Goal: Transaction & Acquisition: Purchase product/service

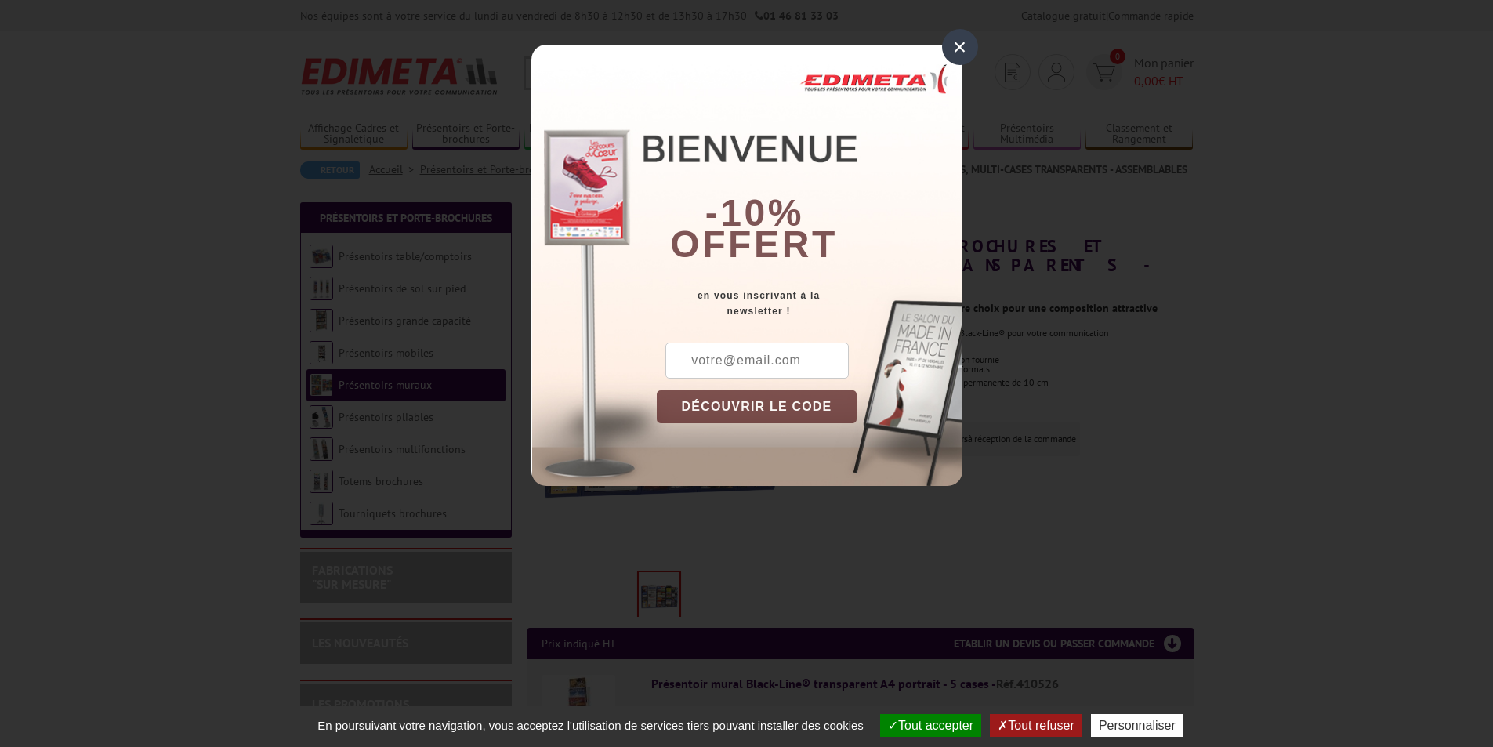
click at [957, 49] on div "×" at bounding box center [960, 47] width 36 height 36
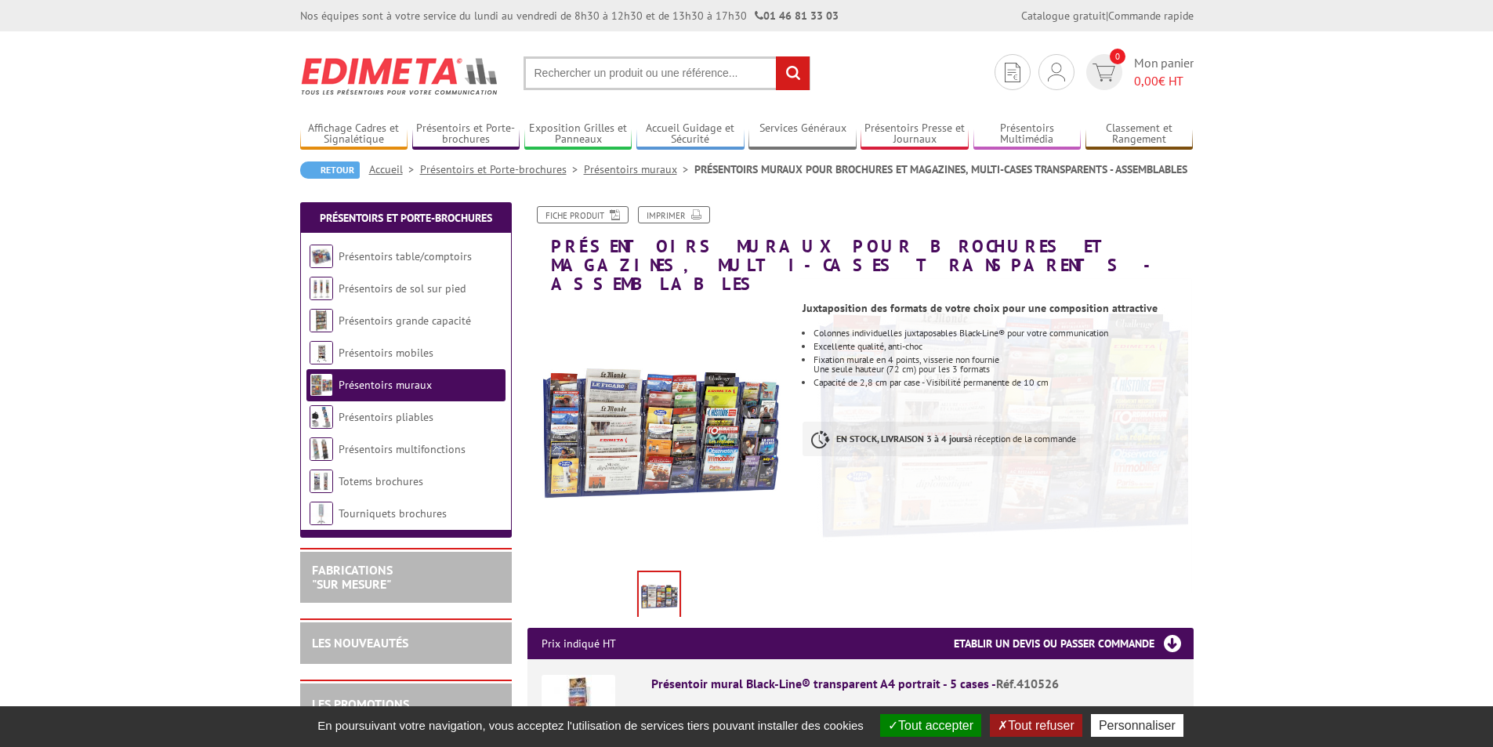
click at [382, 383] on link "Présentoirs muraux" at bounding box center [384, 385] width 93 height 14
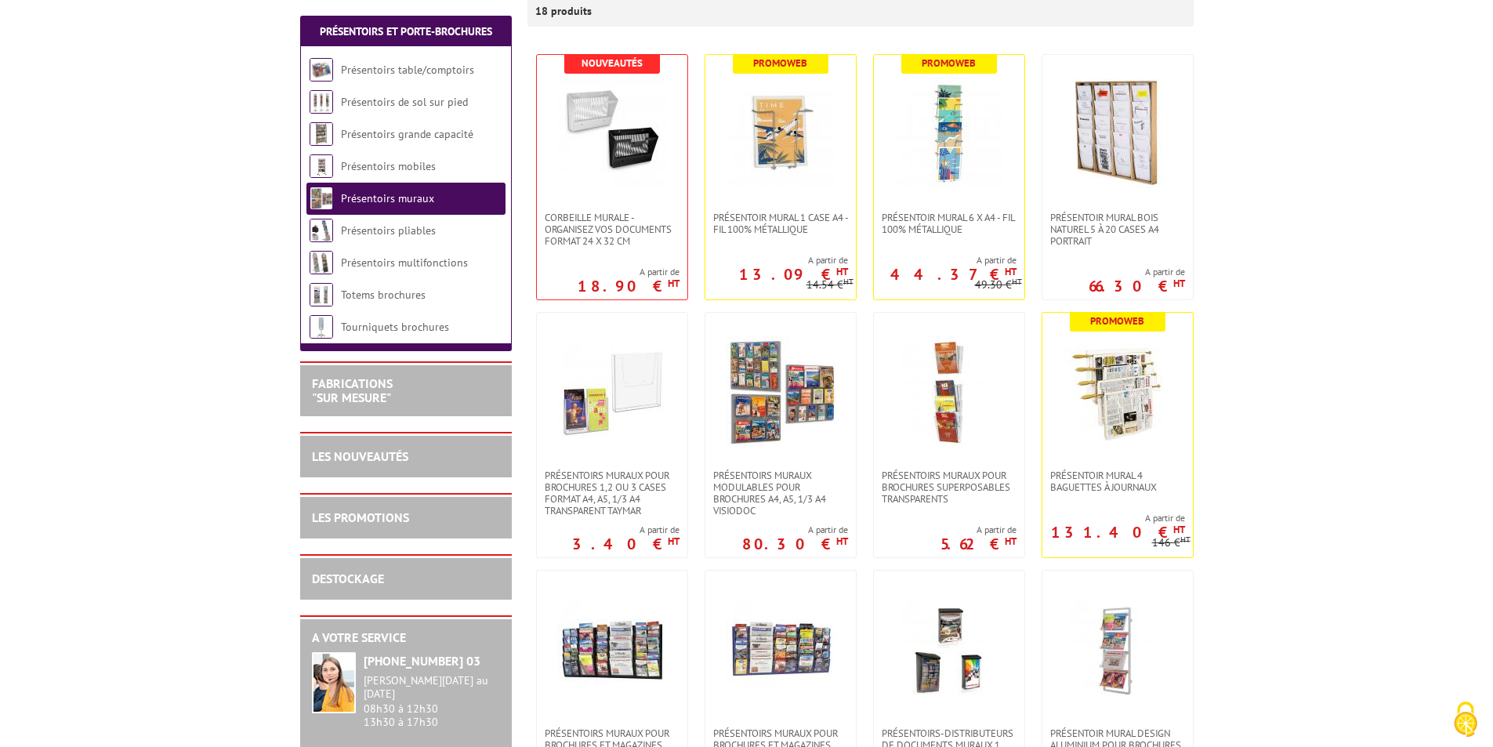
scroll to position [313, 0]
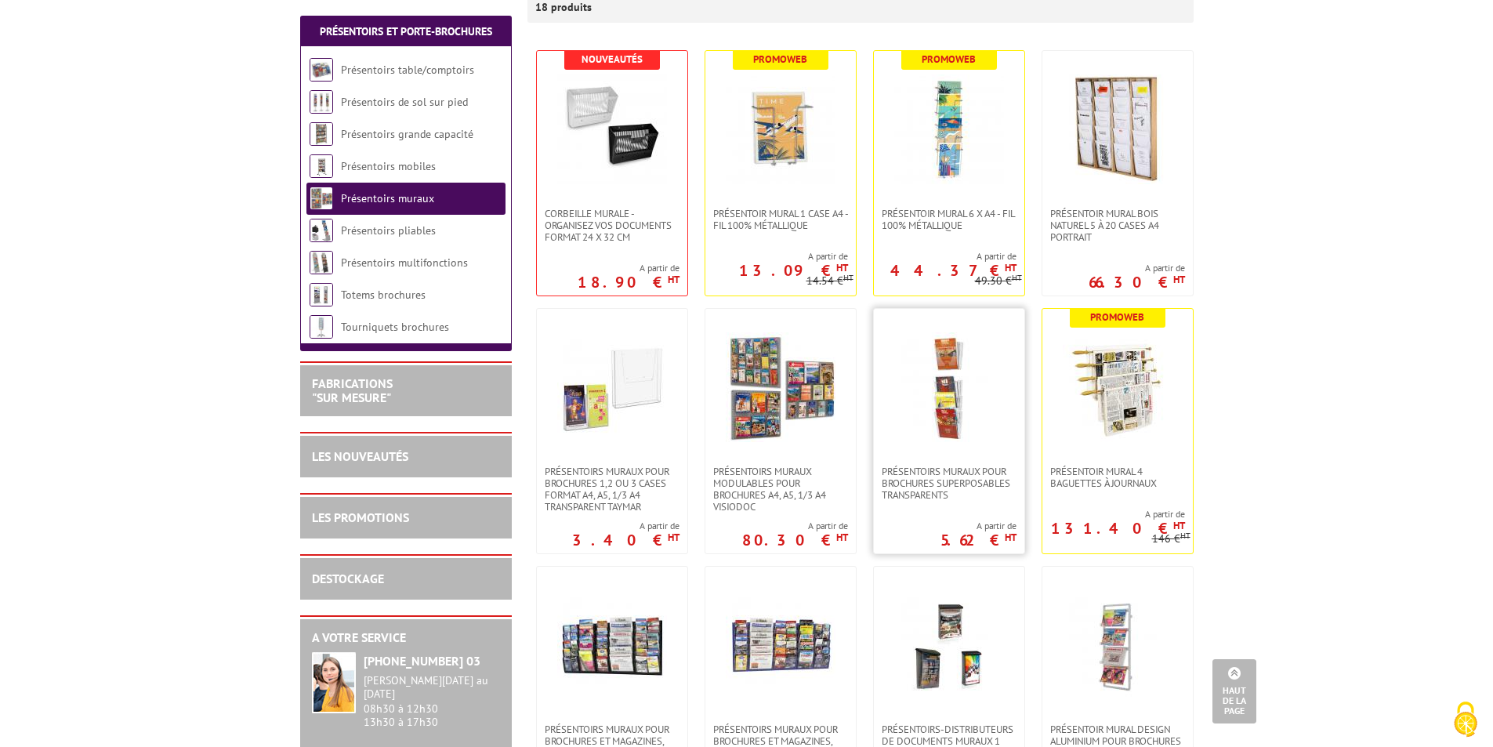
click at [950, 401] on img at bounding box center [949, 387] width 110 height 110
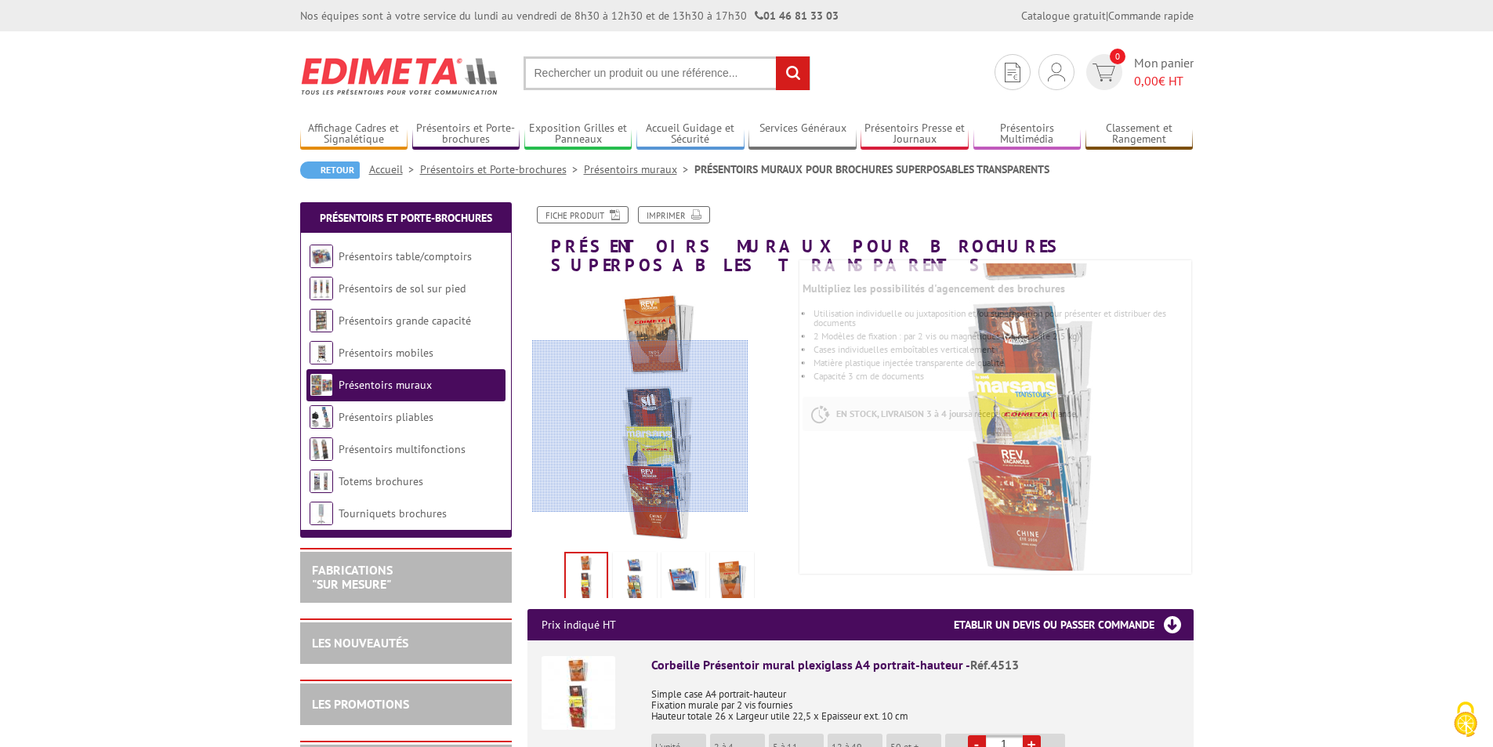
click at [640, 426] on div at bounding box center [640, 426] width 216 height 172
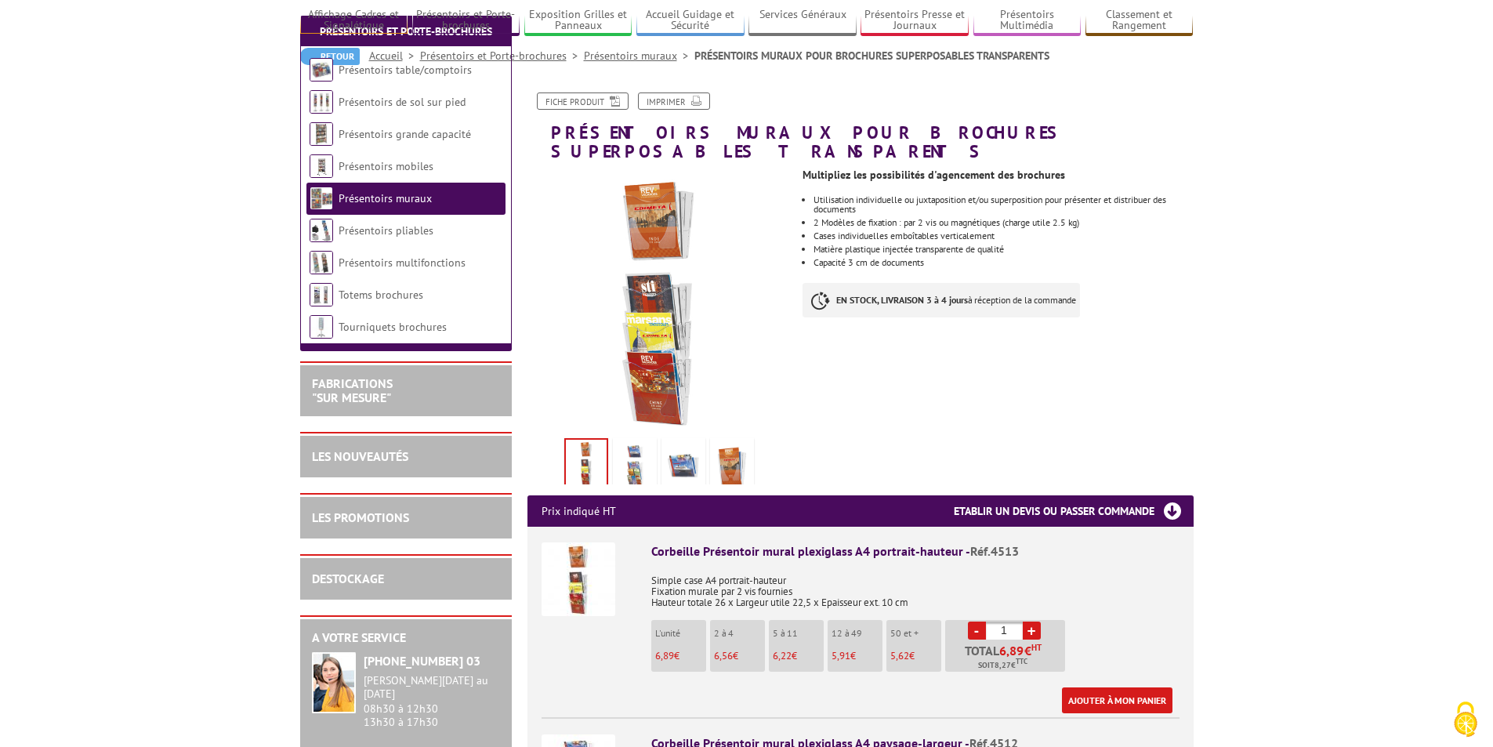
scroll to position [235, 0]
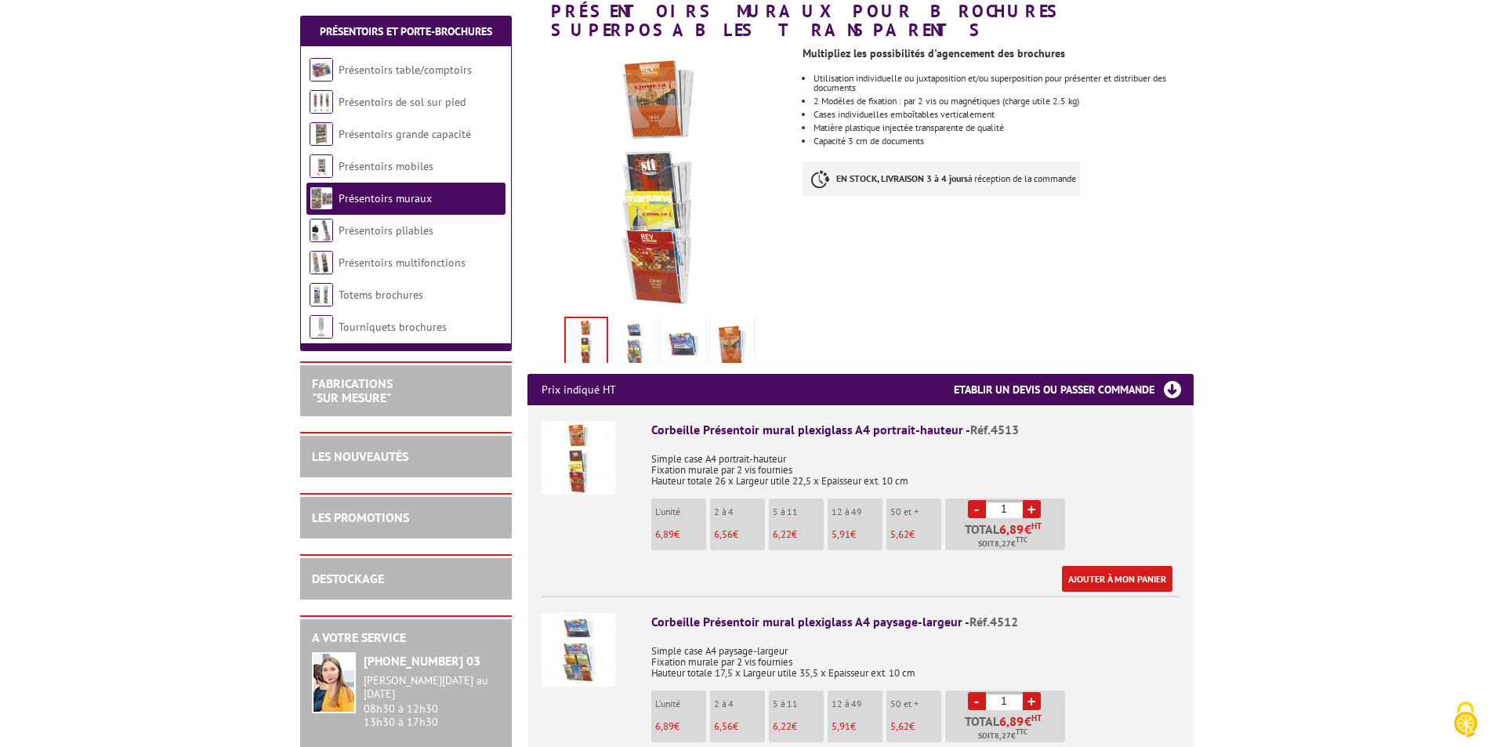
click at [1030, 500] on link "+" at bounding box center [1031, 509] width 18 height 18
click at [974, 500] on link "-" at bounding box center [977, 509] width 18 height 18
click at [1029, 500] on link "+" at bounding box center [1031, 509] width 18 height 18
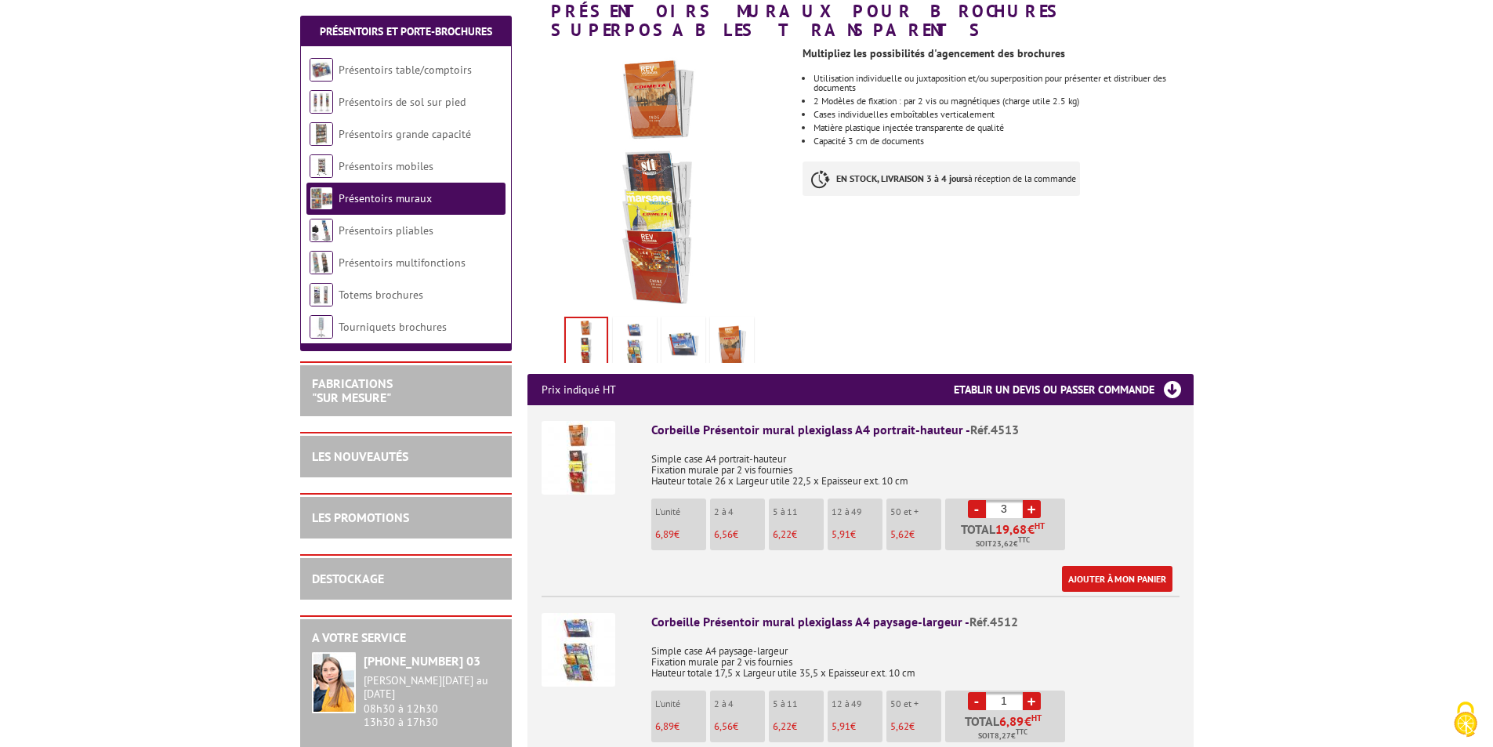
type input "4"
click at [1116, 566] on link "Ajouter à mon panier" at bounding box center [1117, 579] width 110 height 26
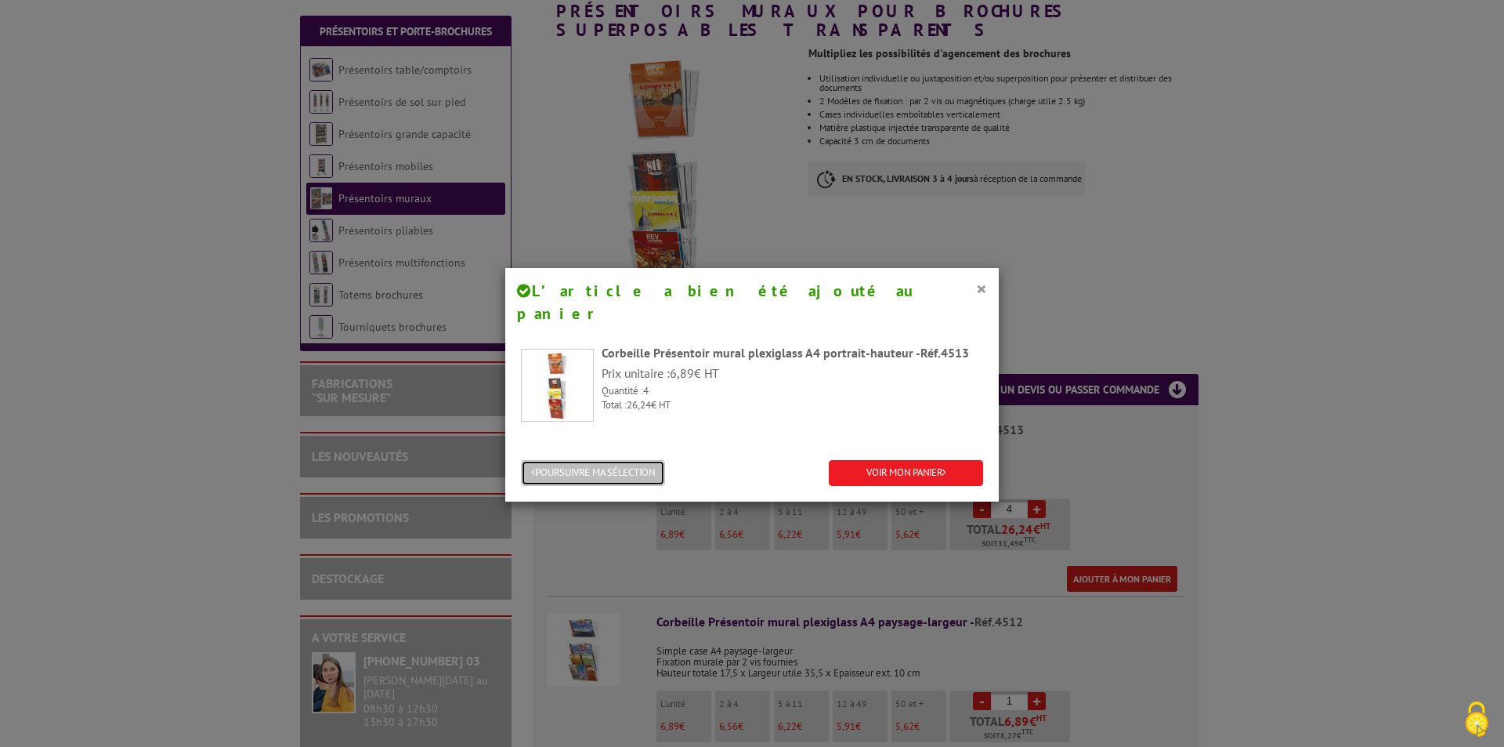
click at [594, 460] on button "POURSUIVRE MA SÉLECTION" at bounding box center [593, 473] width 144 height 26
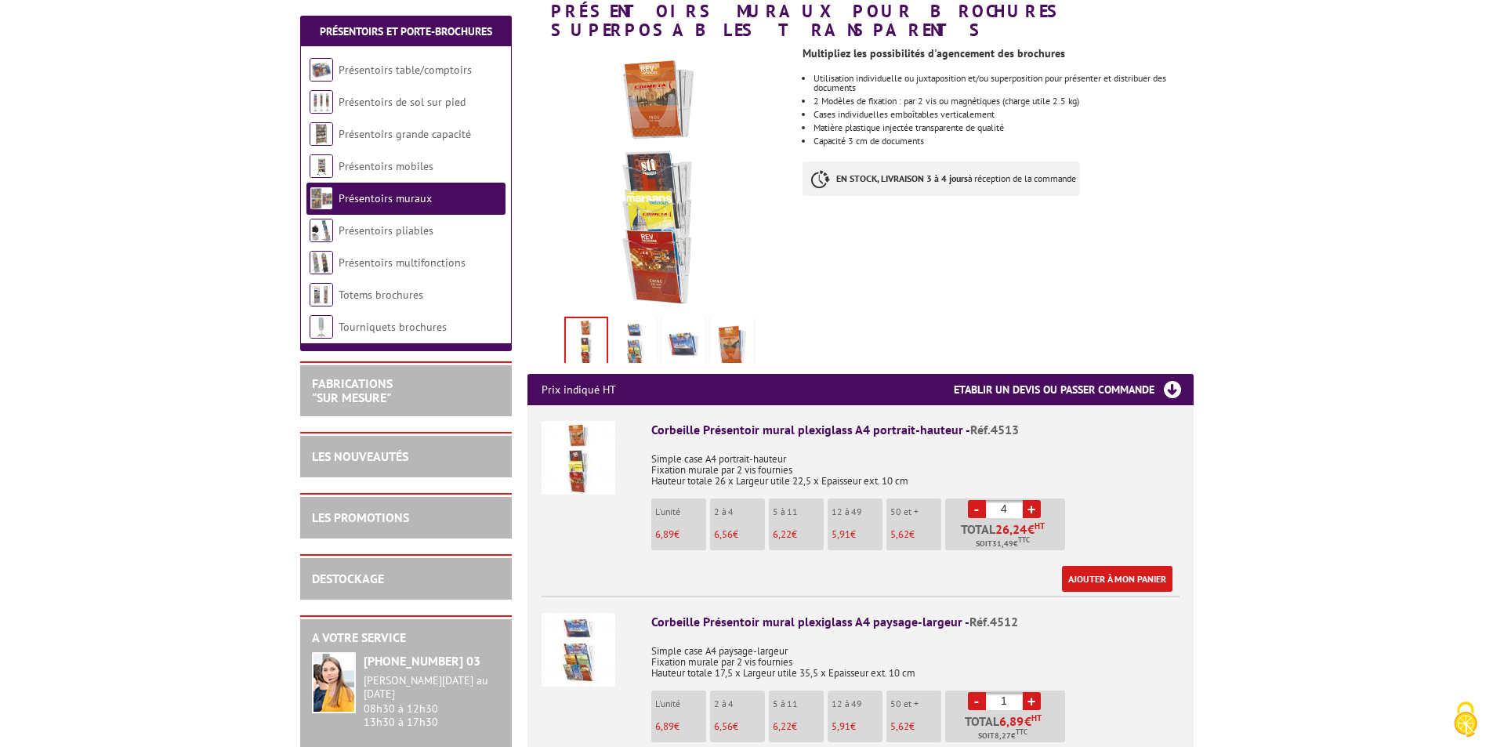
click at [396, 197] on link "Présentoirs muraux" at bounding box center [384, 198] width 93 height 14
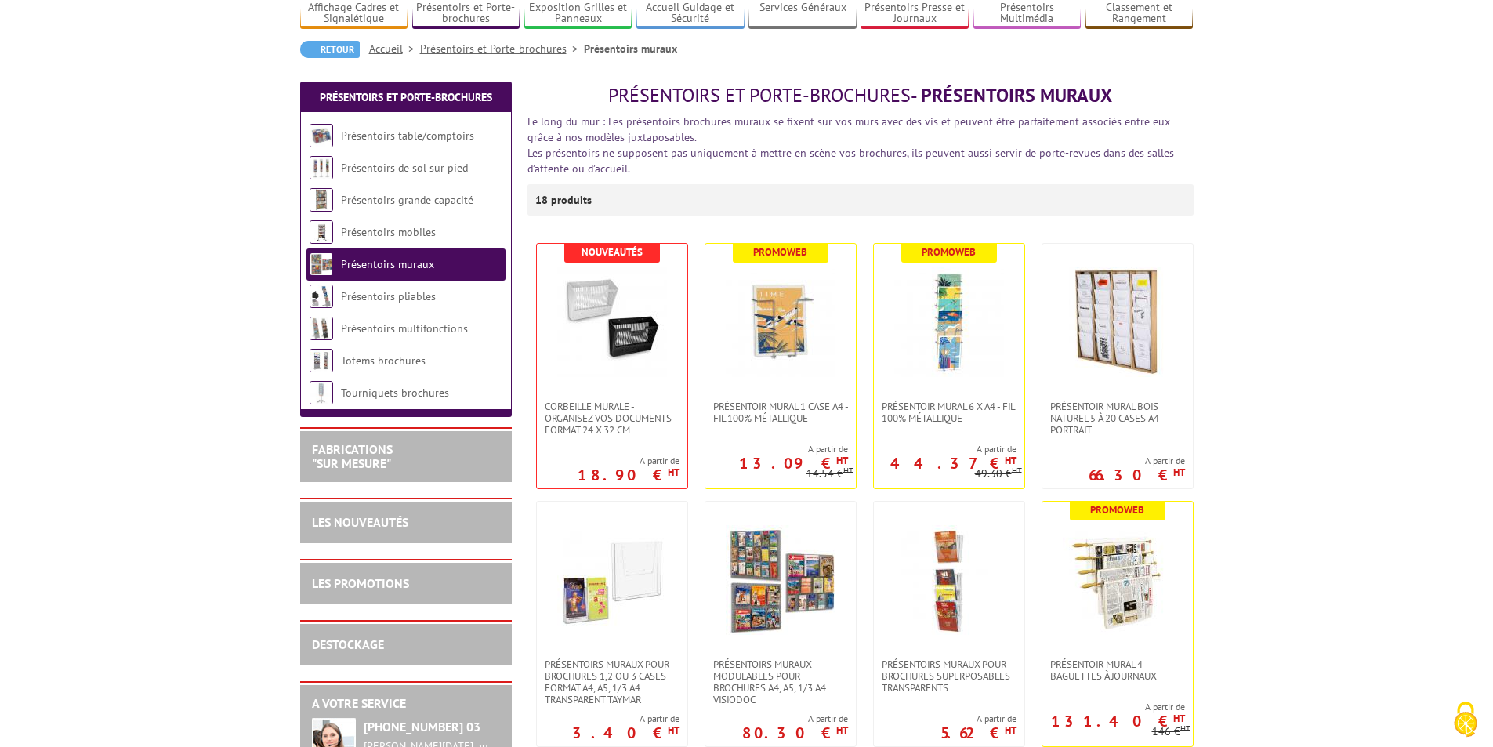
scroll to position [157, 0]
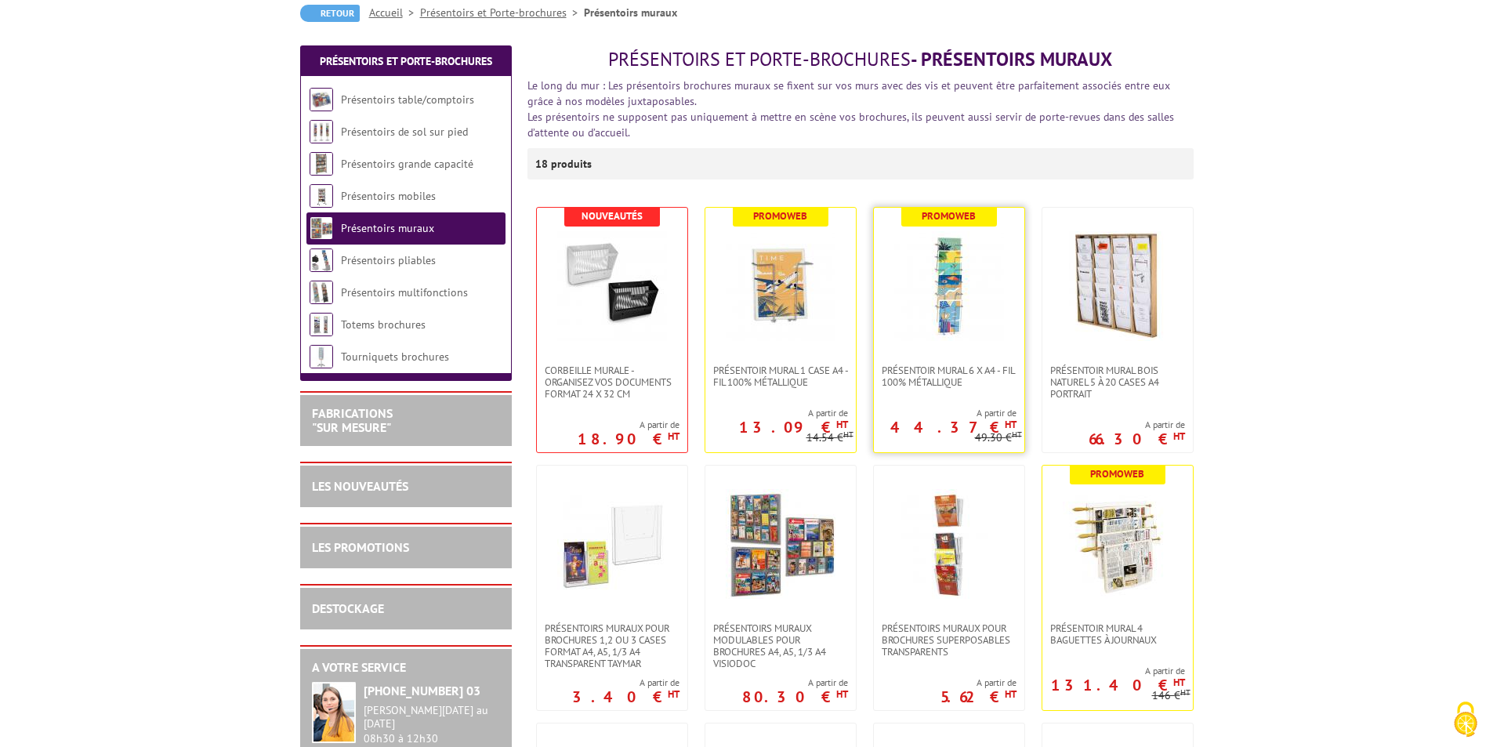
click at [955, 290] on img at bounding box center [949, 286] width 110 height 110
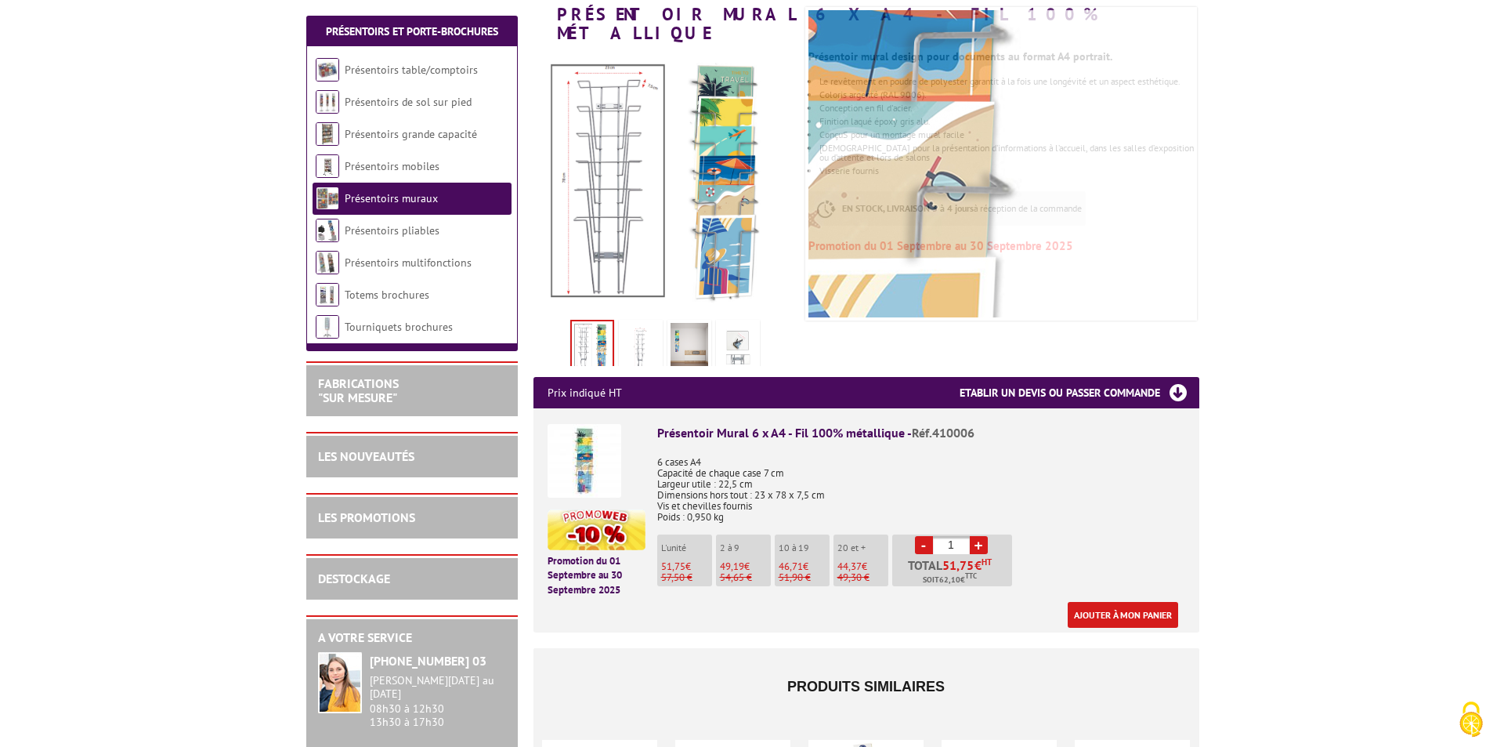
scroll to position [313, 0]
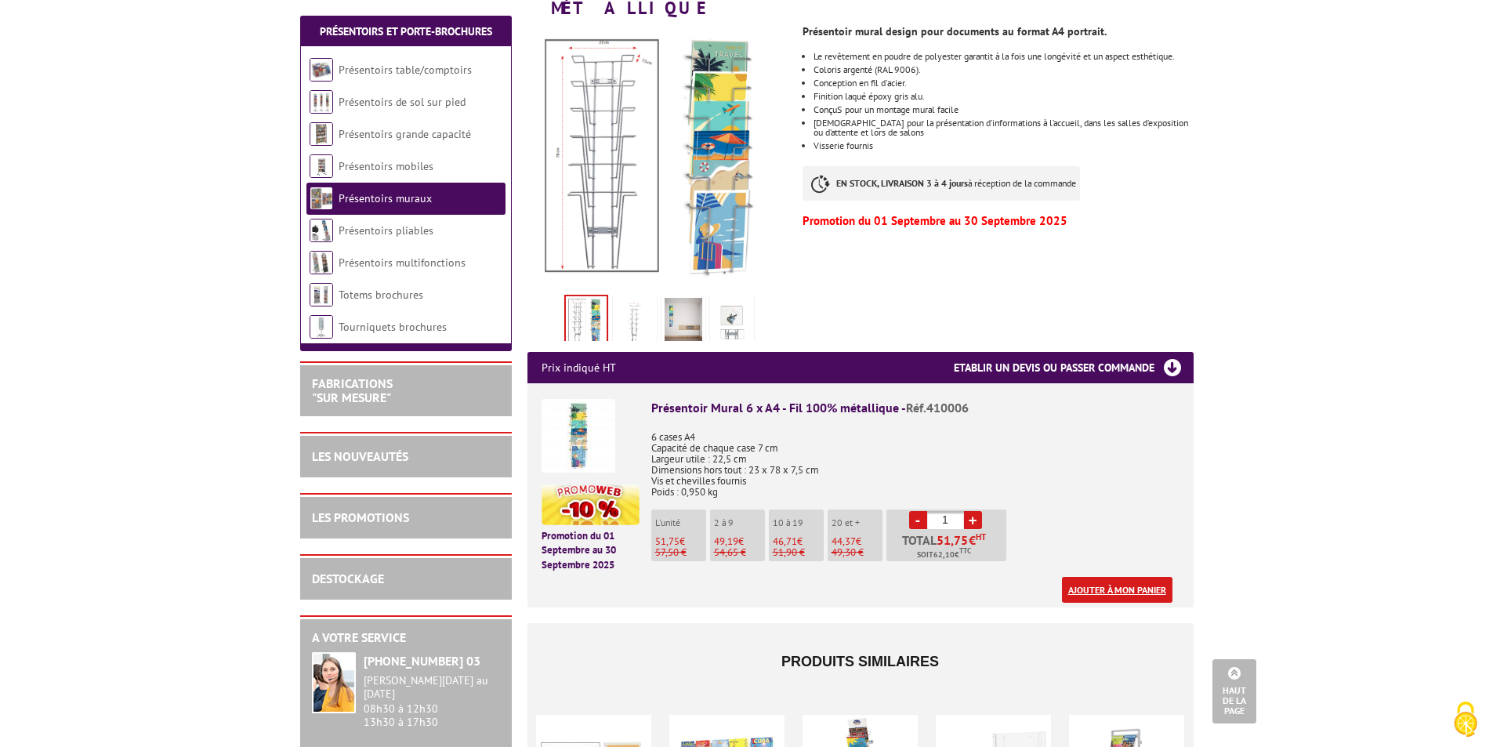
click at [1102, 577] on link "Ajouter à mon panier" at bounding box center [1117, 590] width 110 height 26
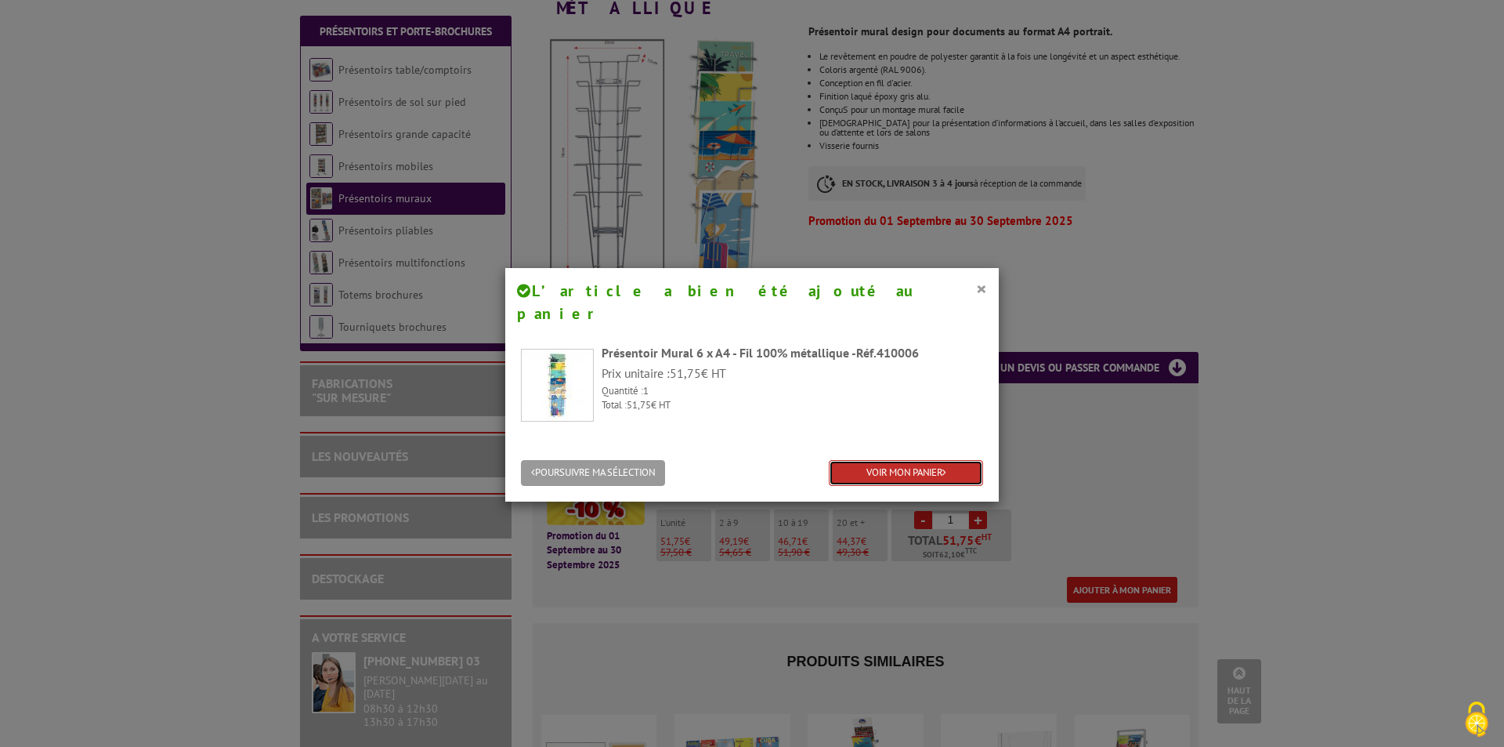
click at [896, 460] on link "VOIR MON PANIER" at bounding box center [906, 473] width 154 height 26
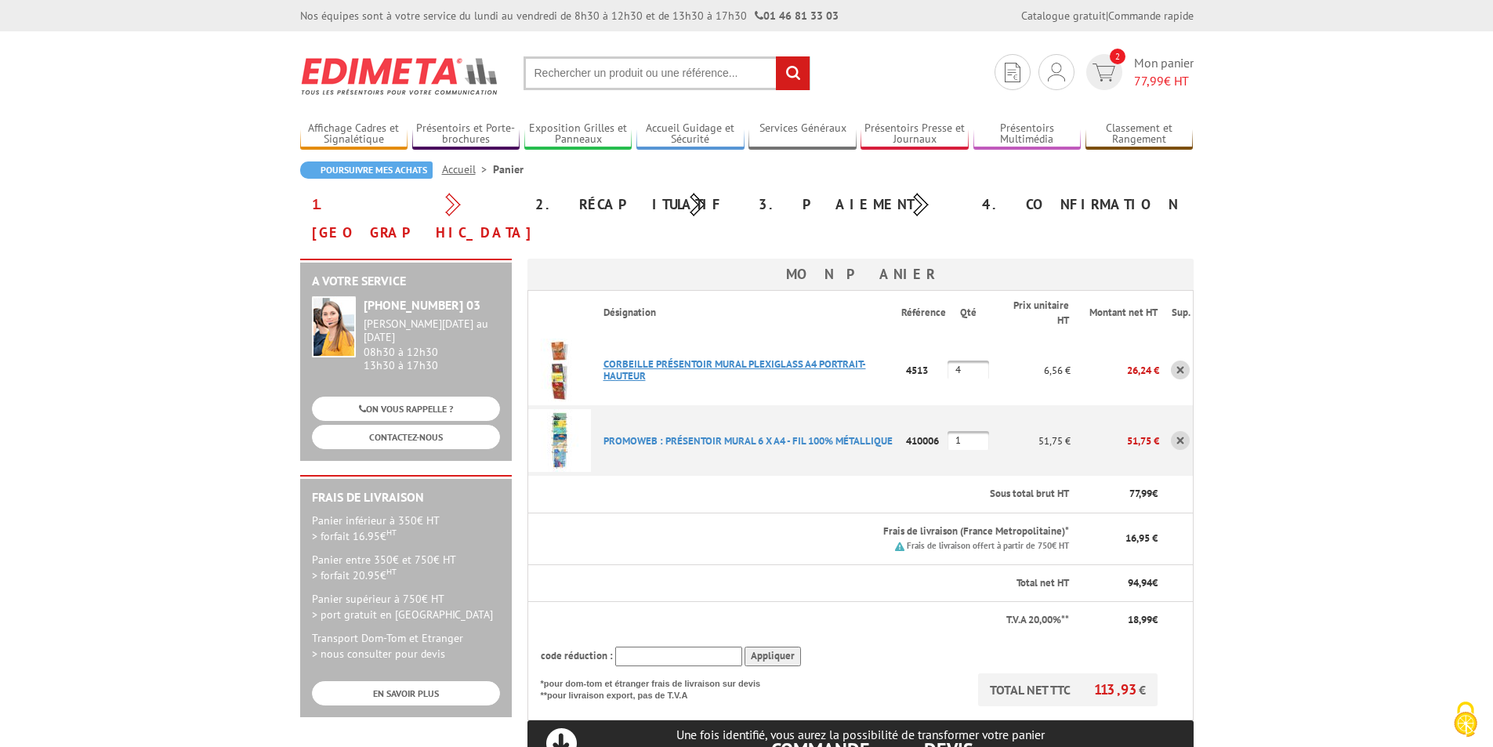
click at [634, 357] on link "CORBEILLE PRéSENTOIR MURAL PLEXIGLASS A4 PORTRAIT-HAUTEUR" at bounding box center [734, 369] width 262 height 25
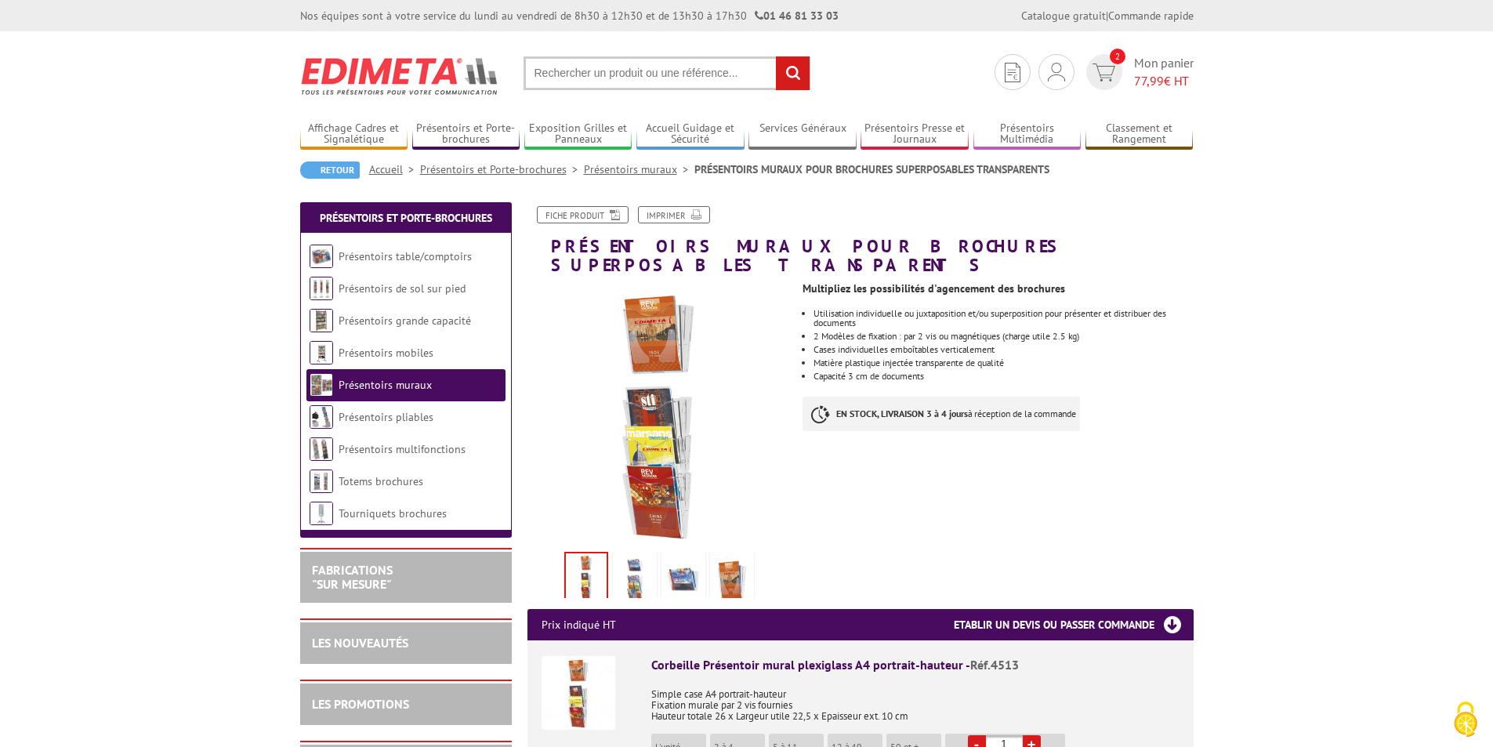
click at [639, 555] on img at bounding box center [635, 579] width 38 height 49
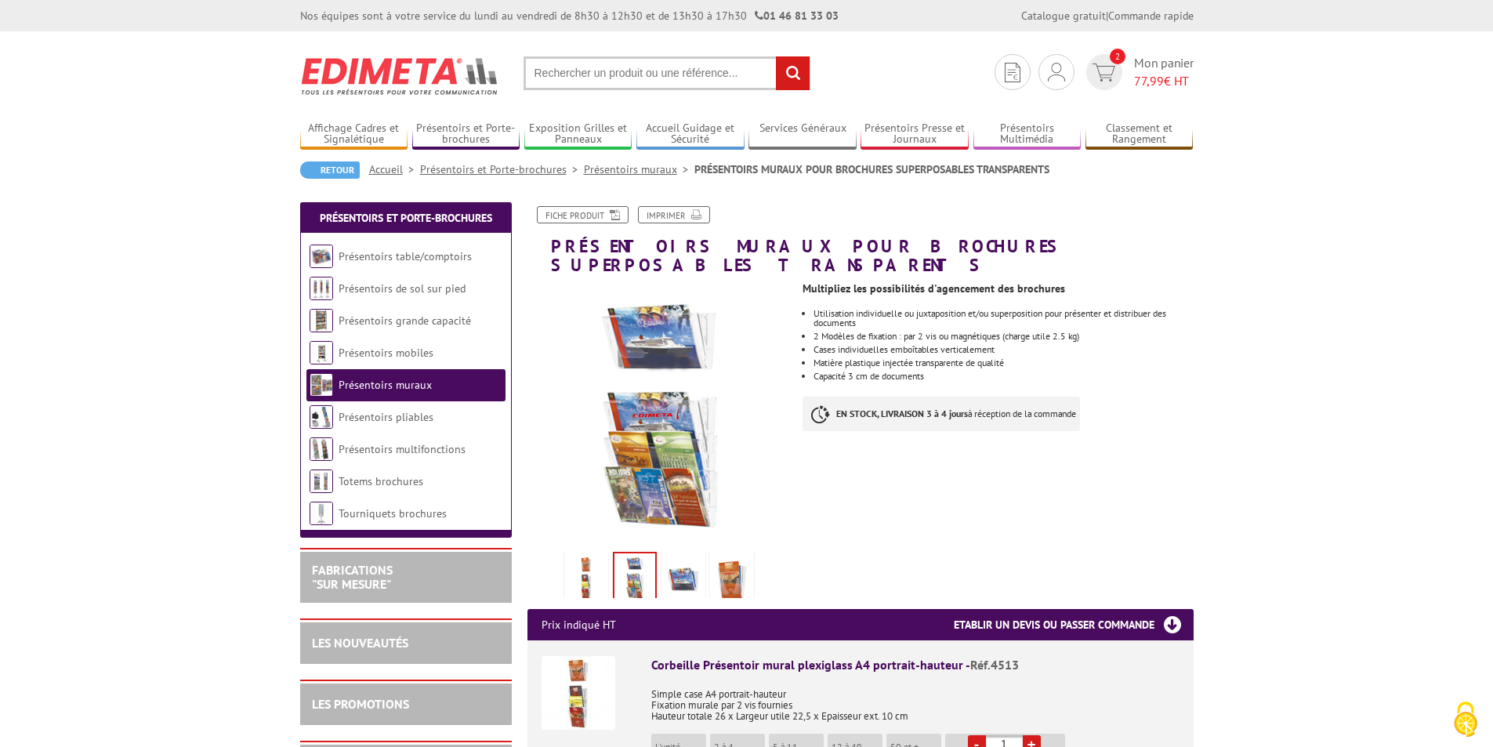
click at [673, 555] on img at bounding box center [683, 579] width 38 height 49
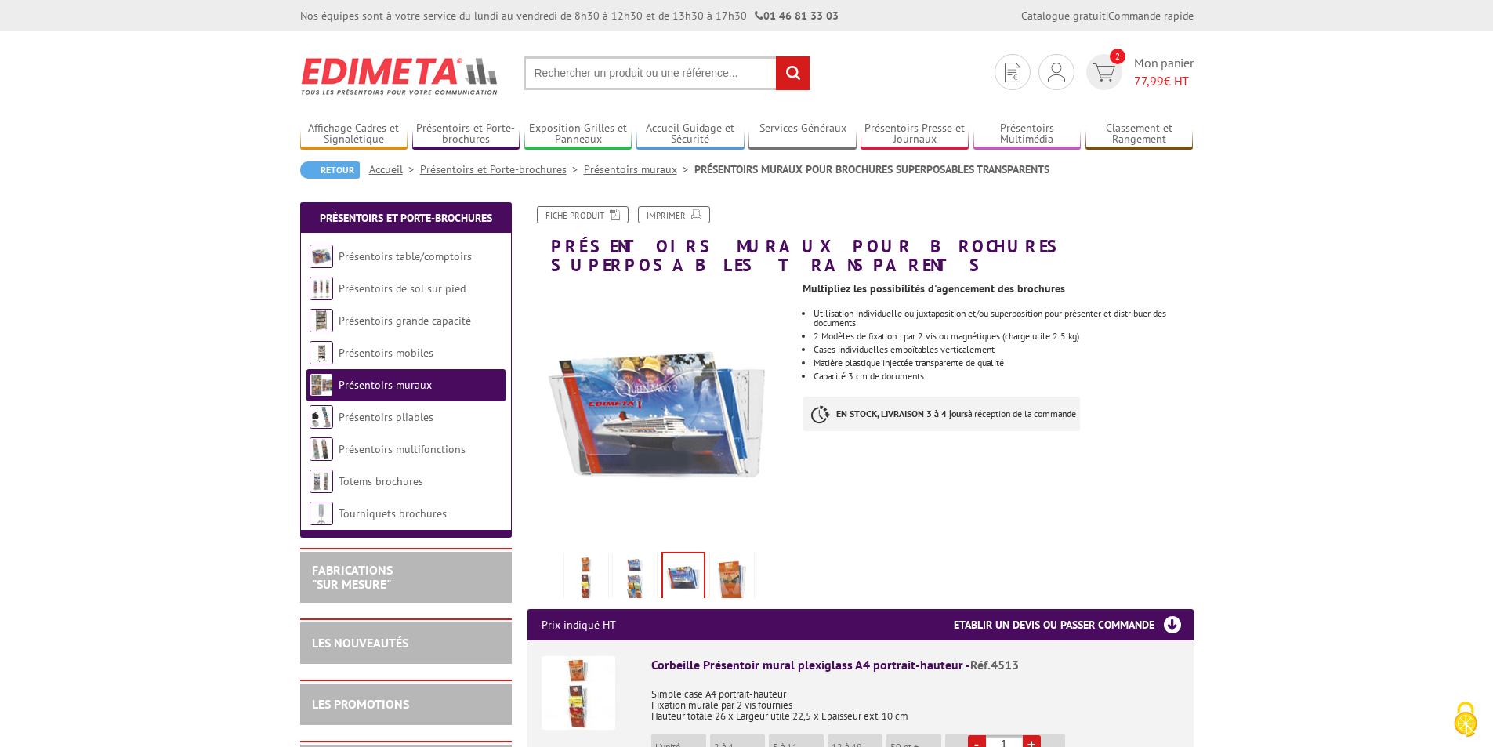
click at [729, 555] on img at bounding box center [732, 579] width 38 height 49
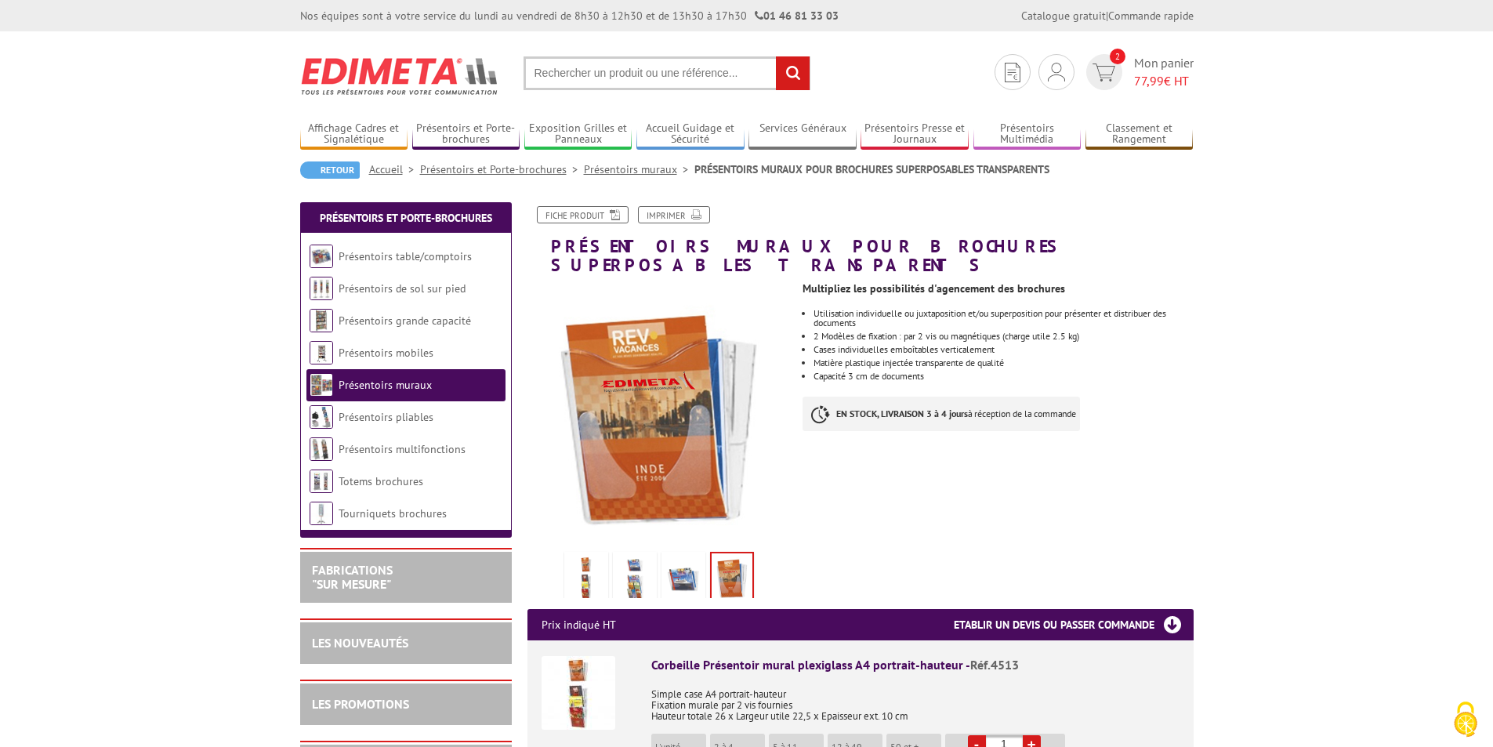
click at [377, 385] on link "Présentoirs muraux" at bounding box center [384, 385] width 93 height 14
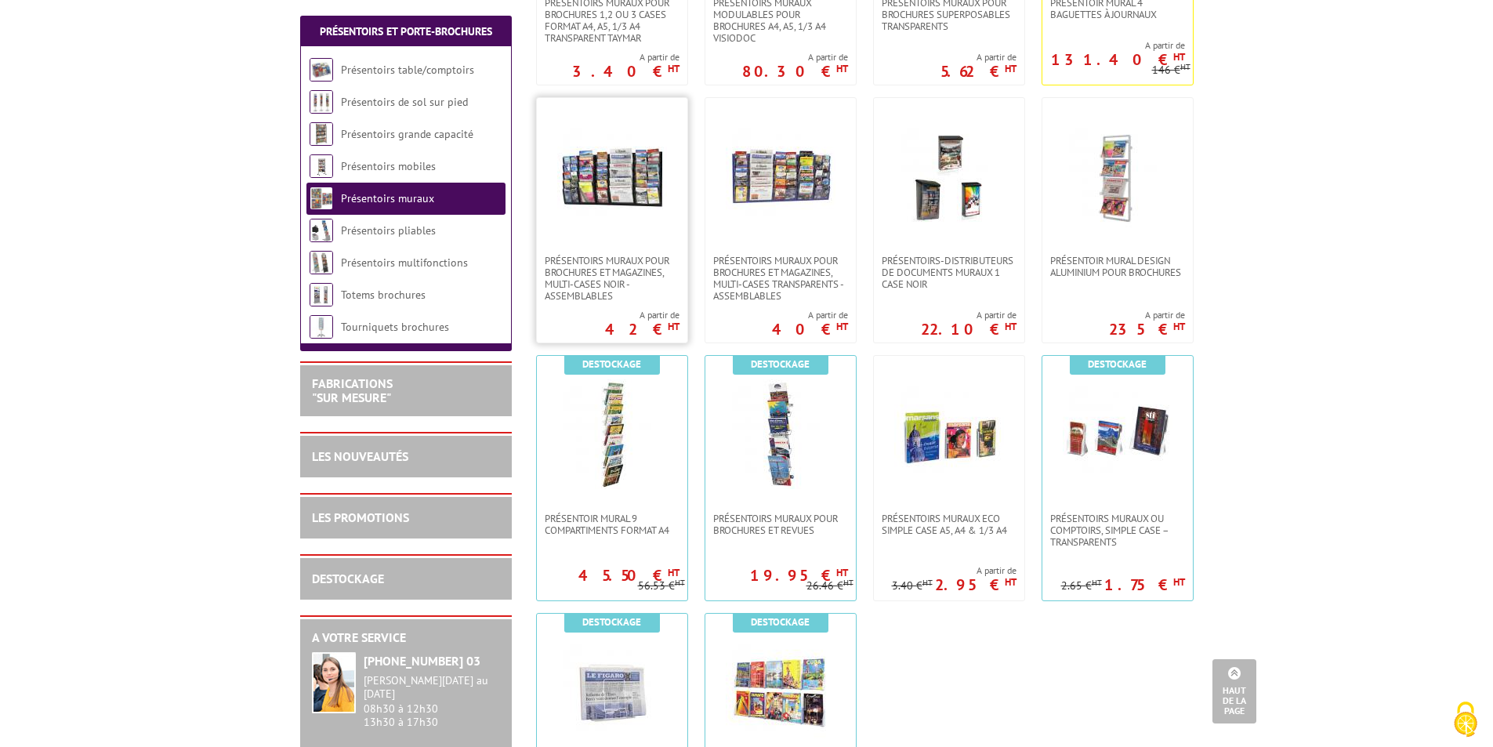
scroll to position [783, 0]
click at [950, 441] on img at bounding box center [949, 433] width 110 height 110
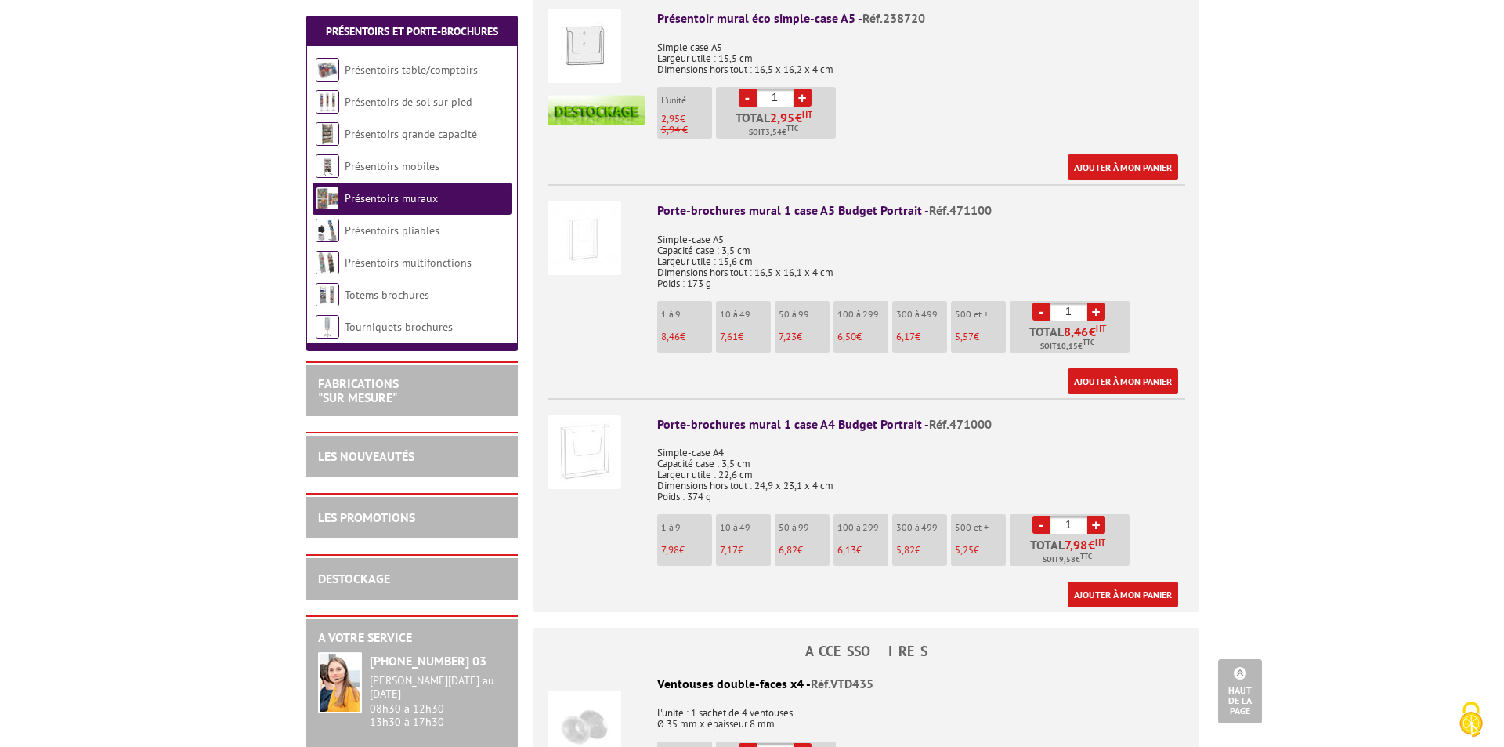
scroll to position [862, 0]
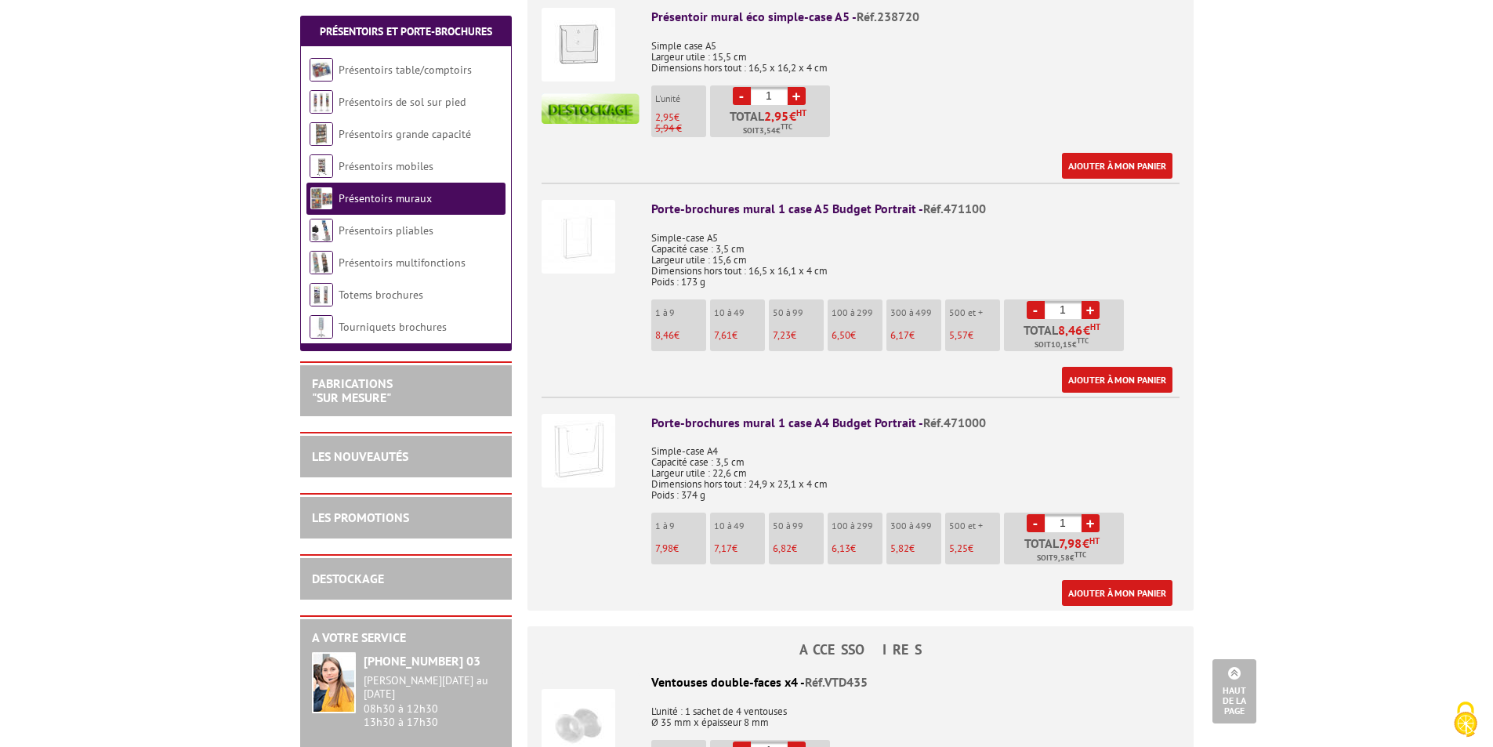
click at [1089, 514] on link "+" at bounding box center [1090, 523] width 18 height 18
type input "4"
click at [592, 422] on img at bounding box center [578, 451] width 74 height 74
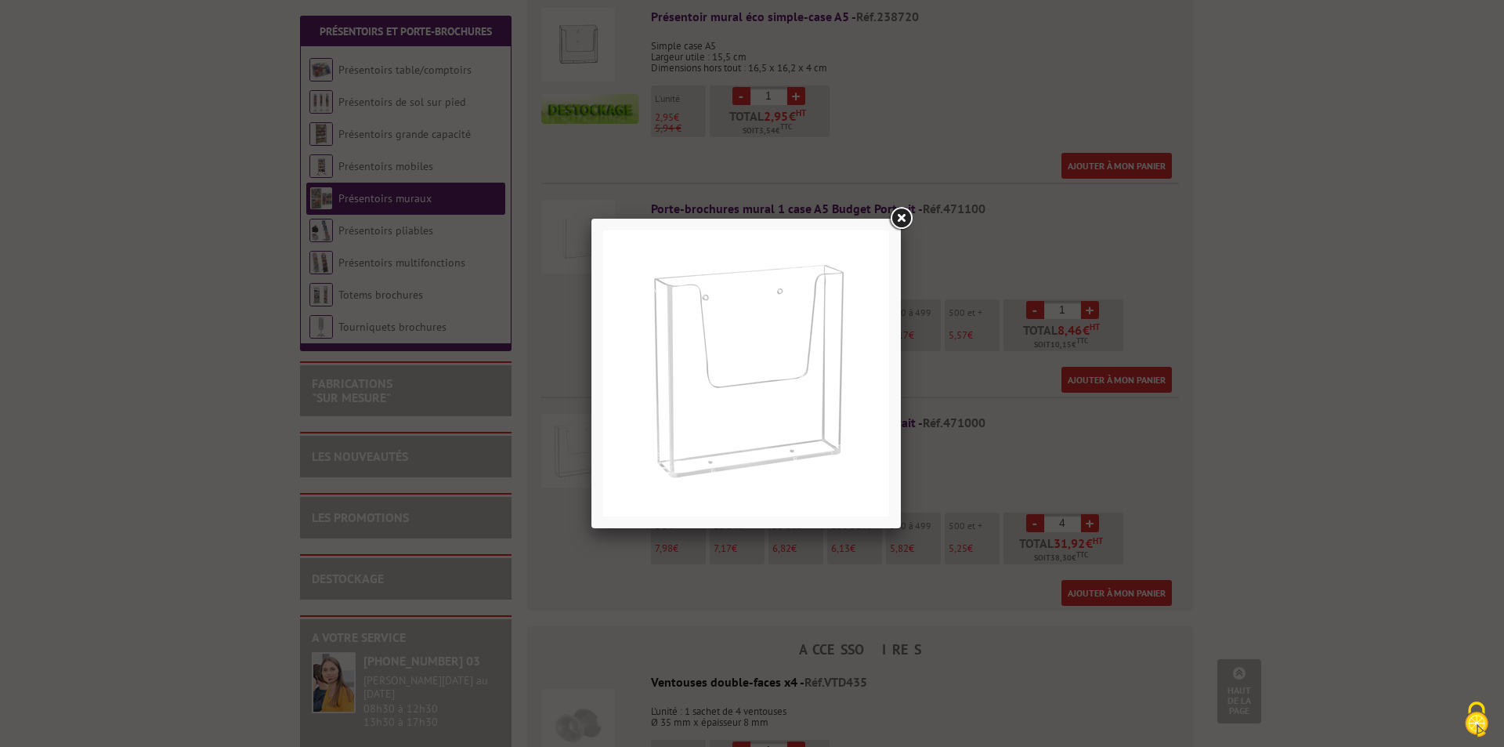
drag, startPoint x: 901, startPoint y: 215, endPoint x: 901, endPoint y: 226, distance: 11.0
click at [901, 215] on link at bounding box center [901, 218] width 28 height 28
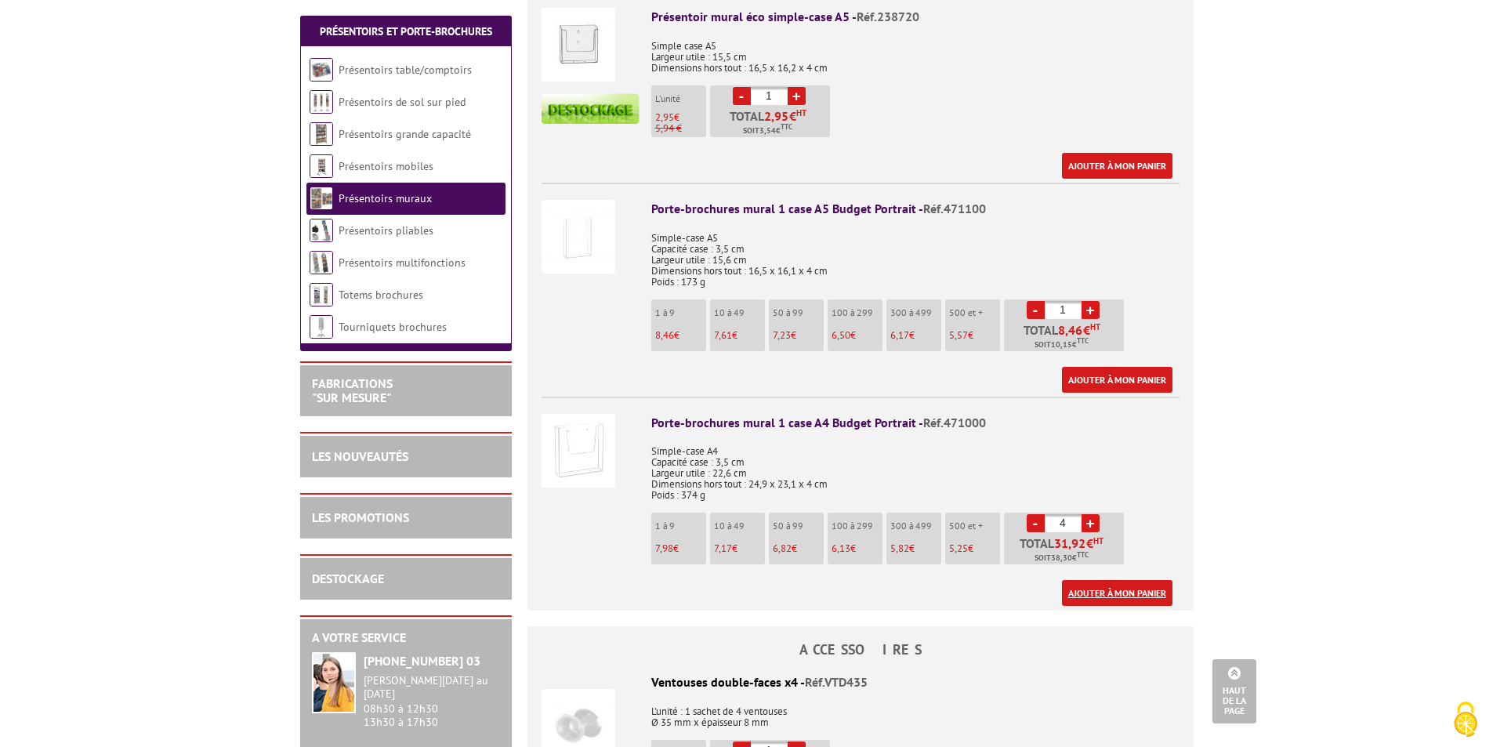
click at [1120, 580] on link "Ajouter à mon panier" at bounding box center [1117, 593] width 110 height 26
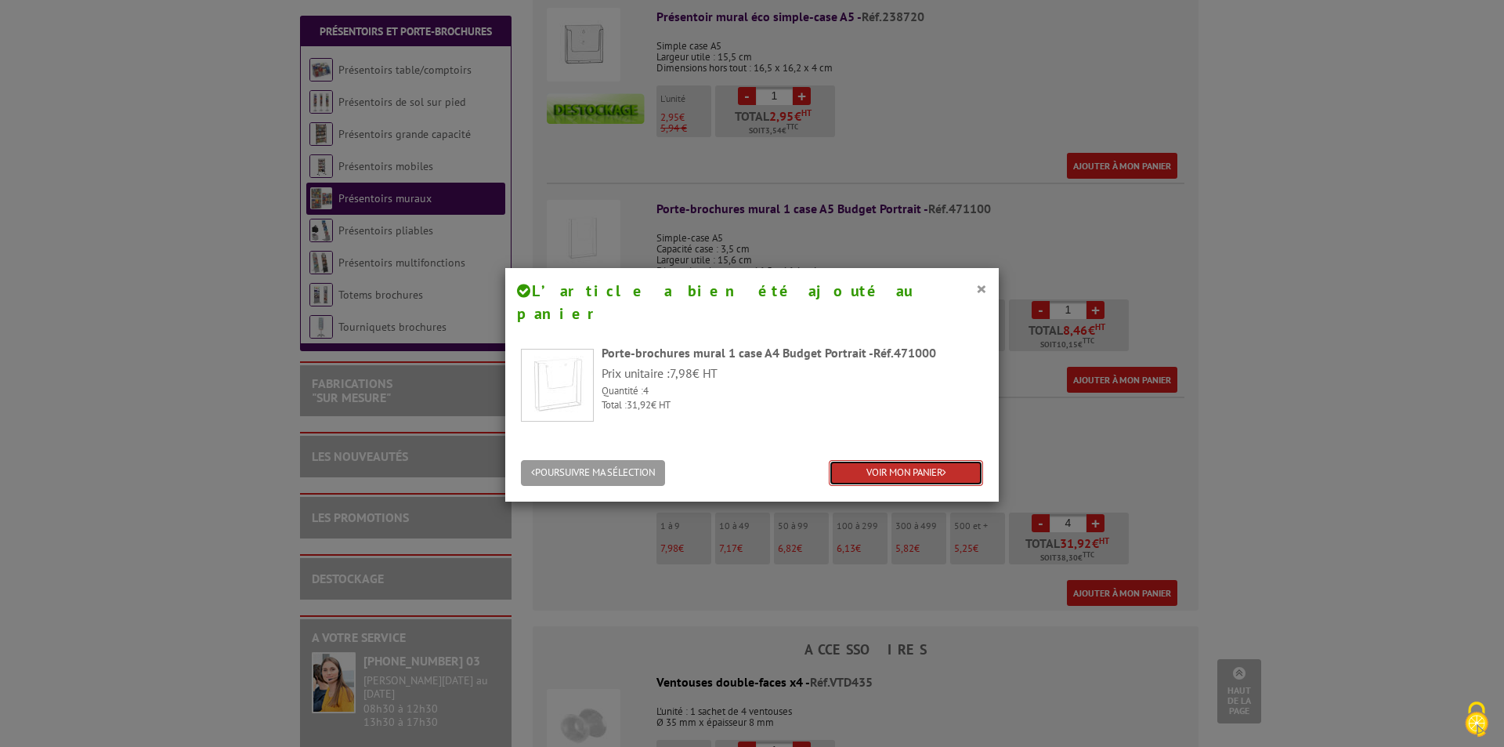
click at [895, 460] on link "VOIR MON PANIER" at bounding box center [906, 473] width 154 height 26
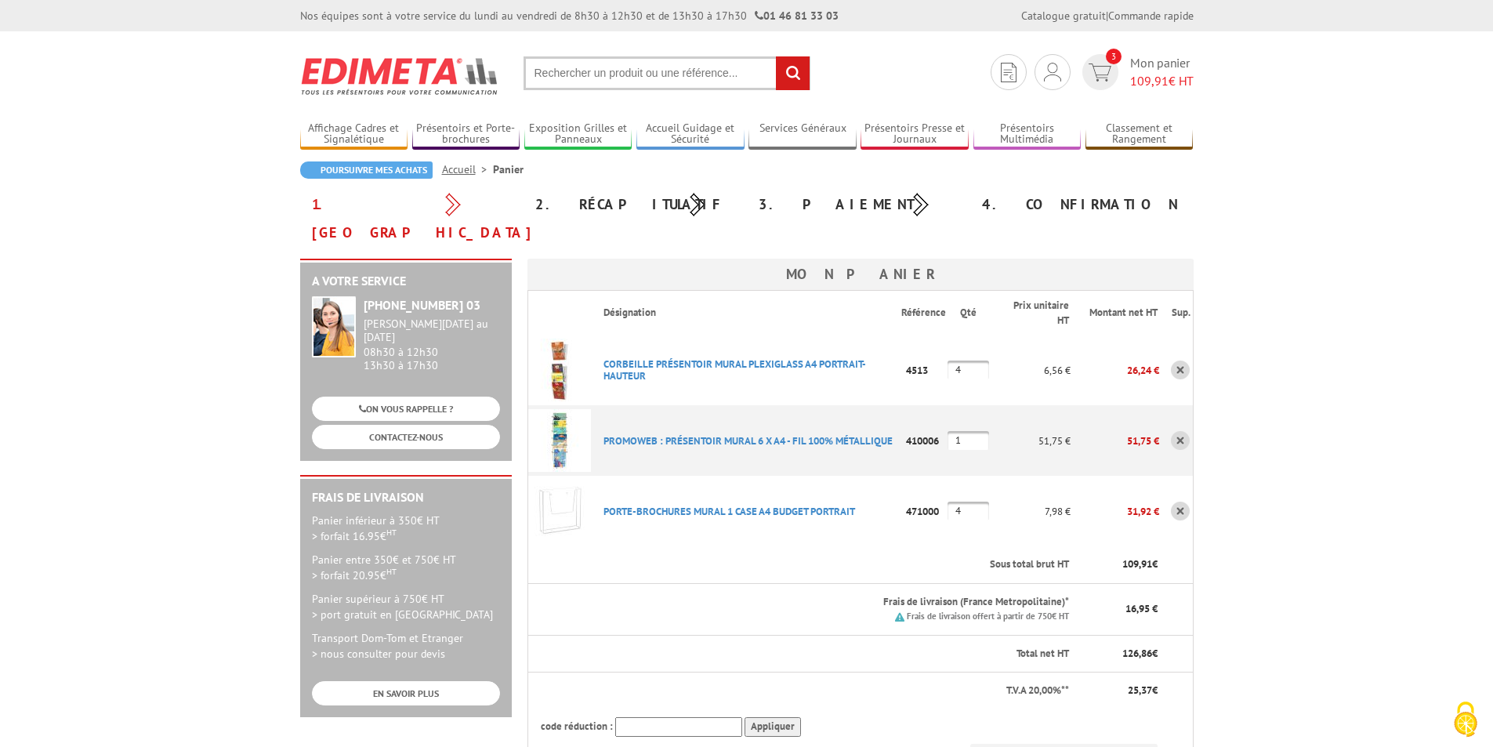
click at [1178, 360] on link at bounding box center [1180, 369] width 19 height 19
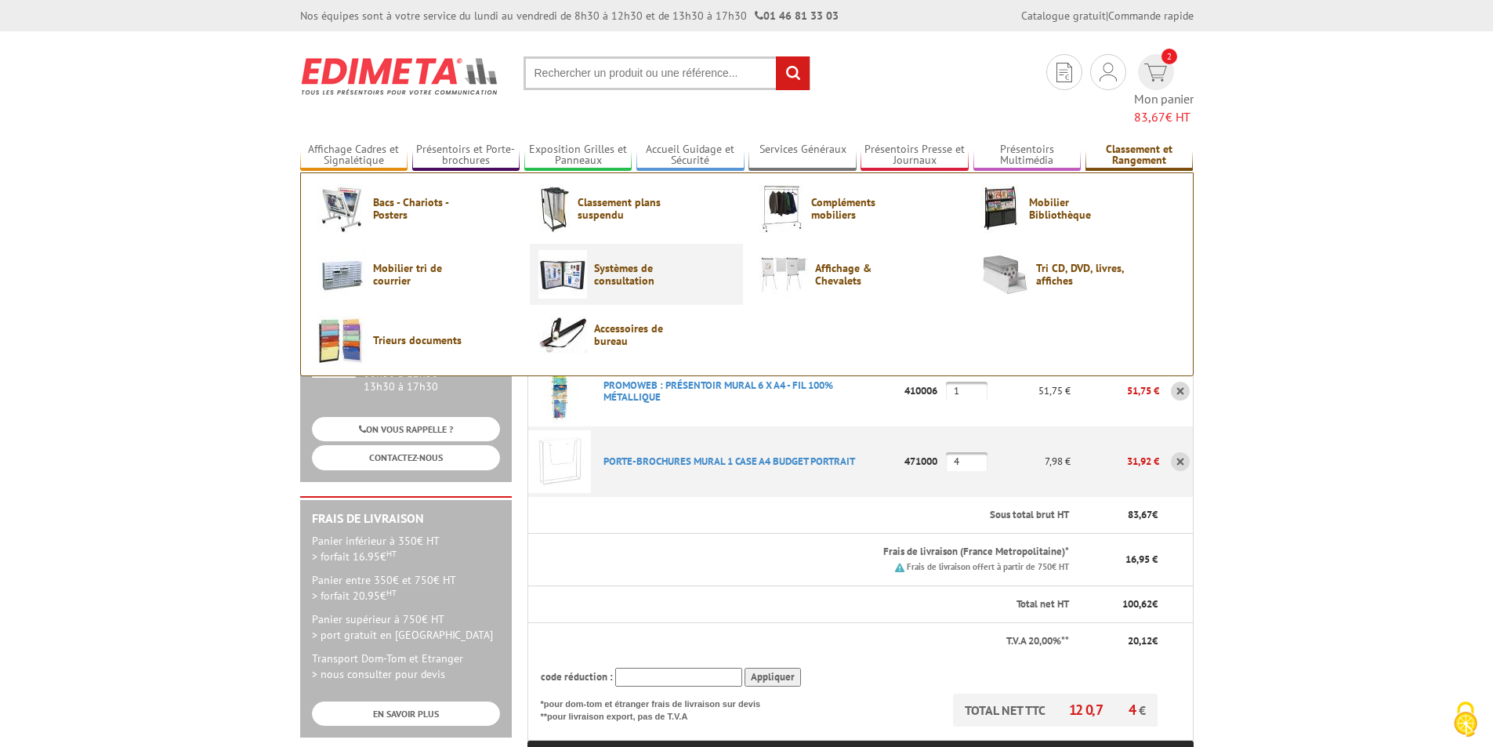
click at [627, 262] on span "Systèmes de consultation" at bounding box center [641, 274] width 94 height 25
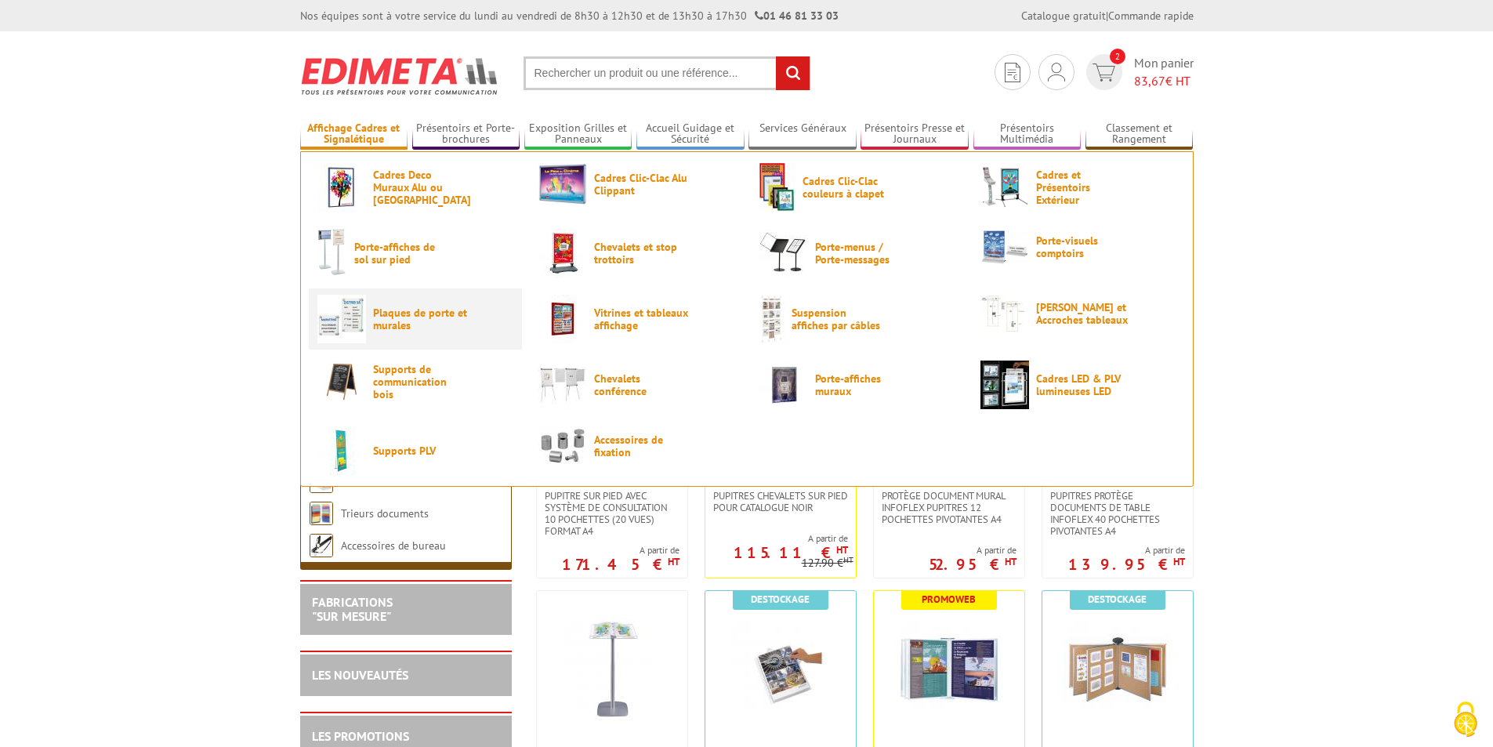
click at [400, 309] on span "Plaques de porte et murales" at bounding box center [420, 318] width 94 height 25
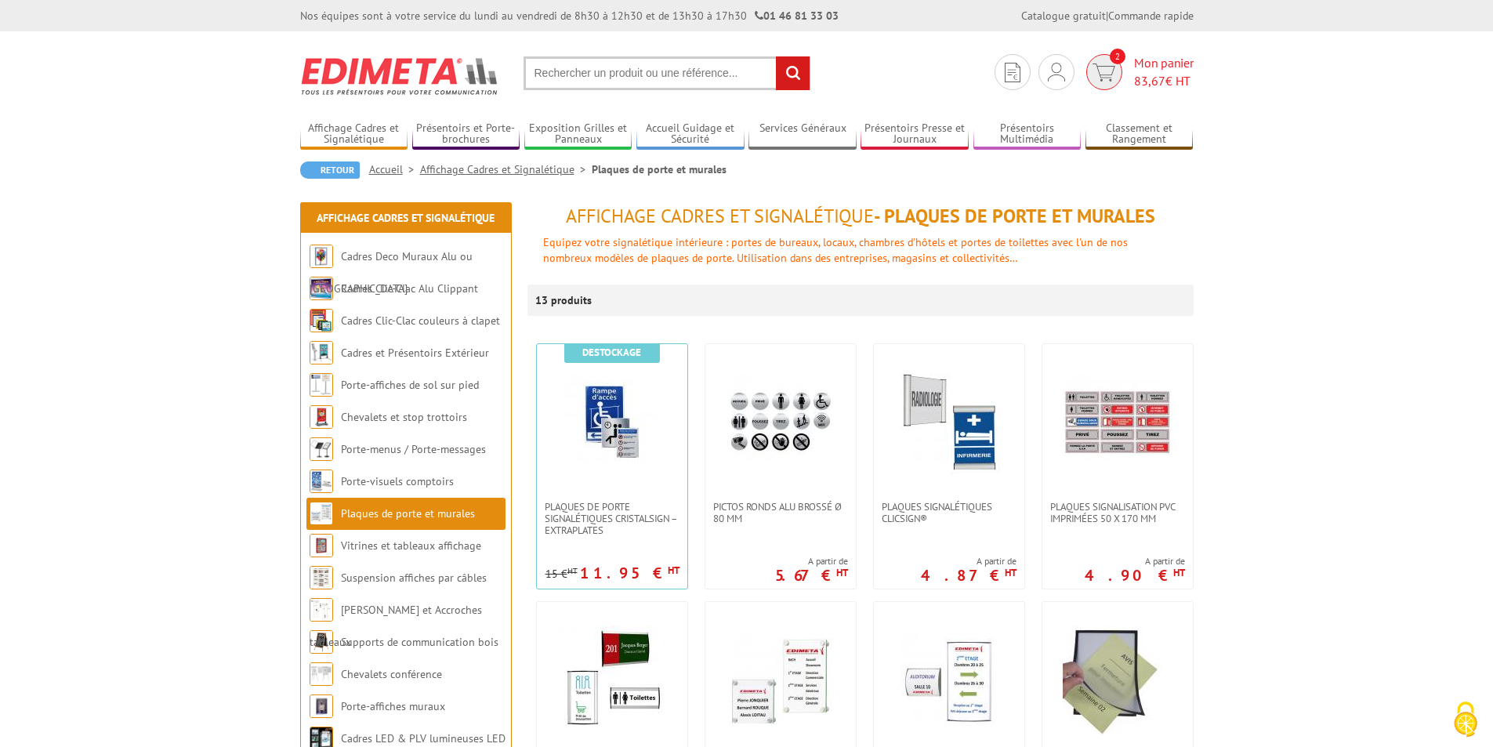
click at [1098, 71] on img at bounding box center [1103, 72] width 23 height 18
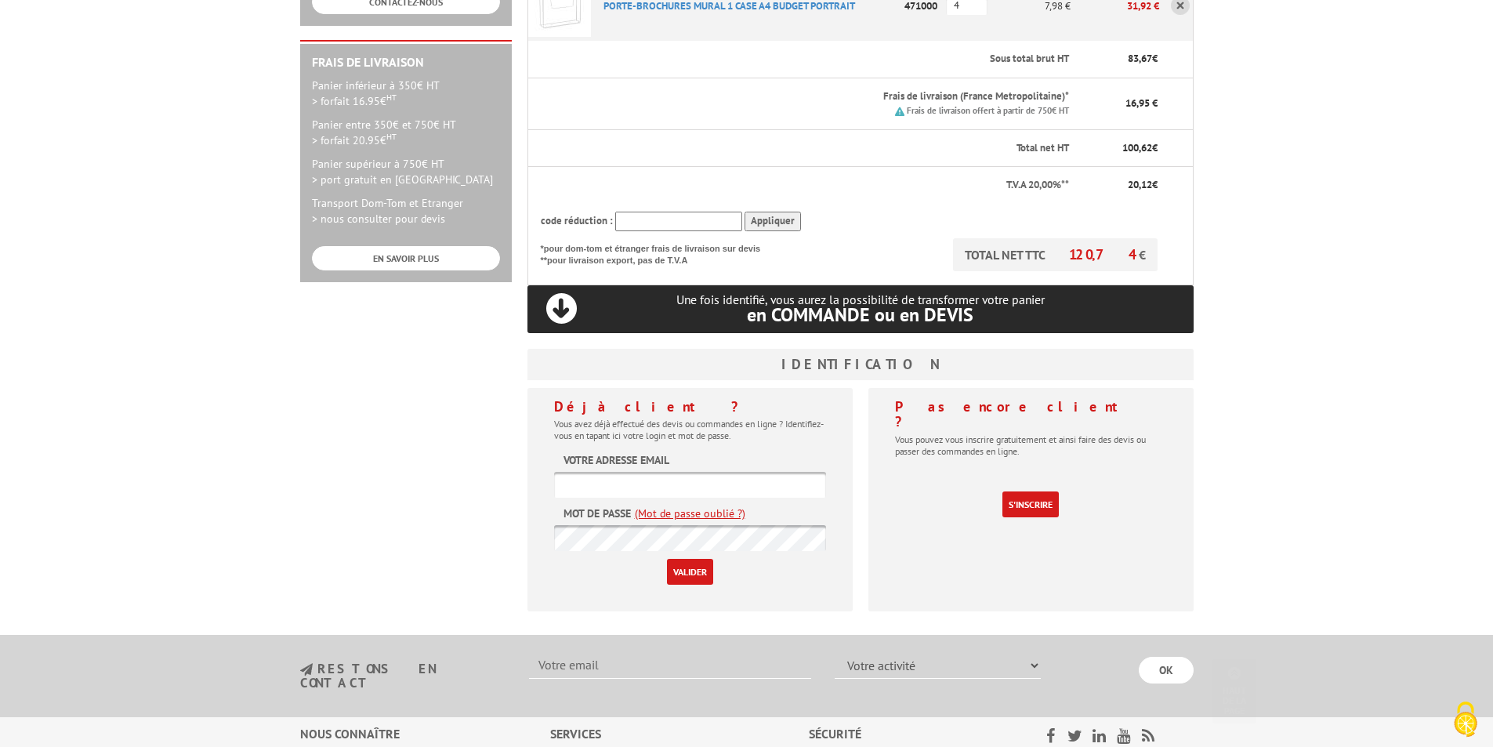
scroll to position [470, 0]
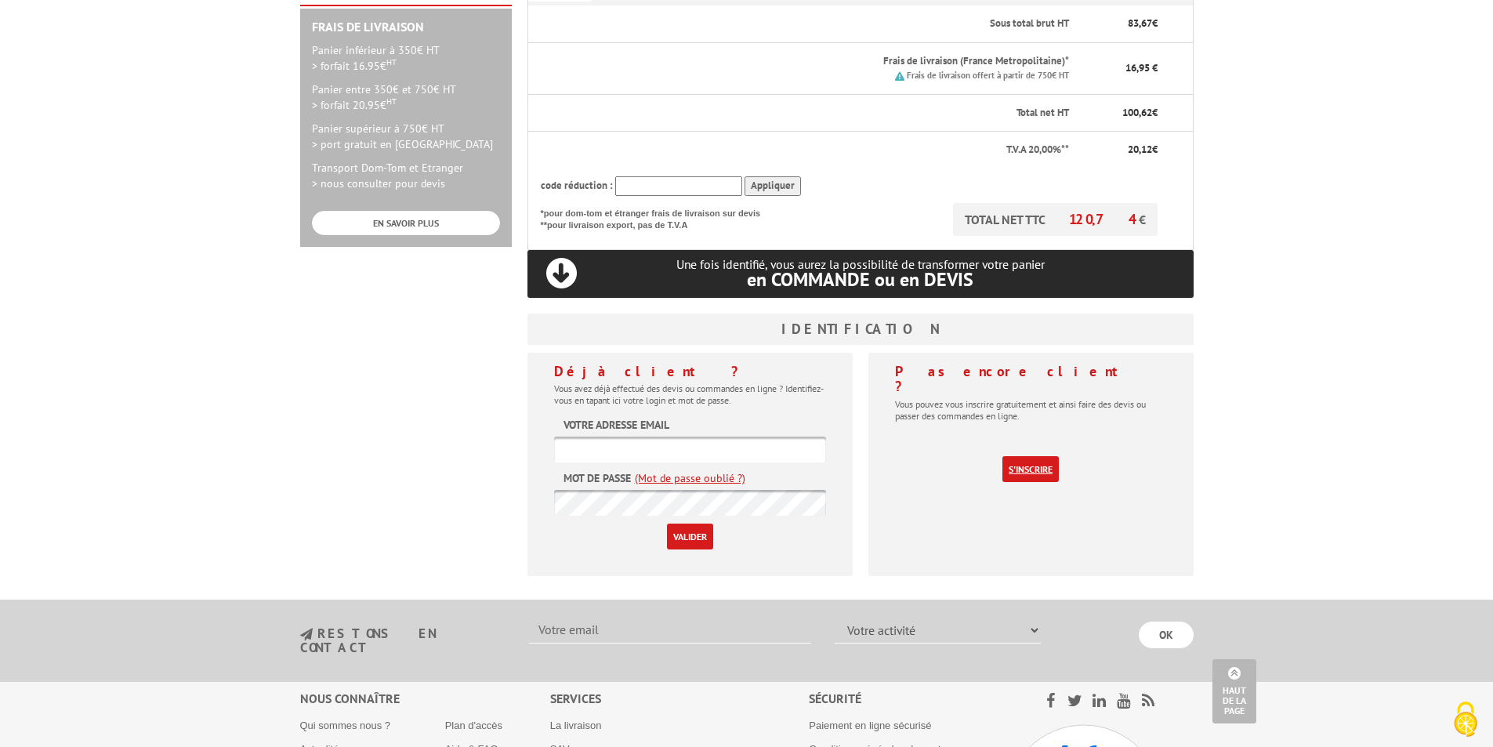
click at [1019, 456] on link "S'inscrire" at bounding box center [1030, 469] width 56 height 26
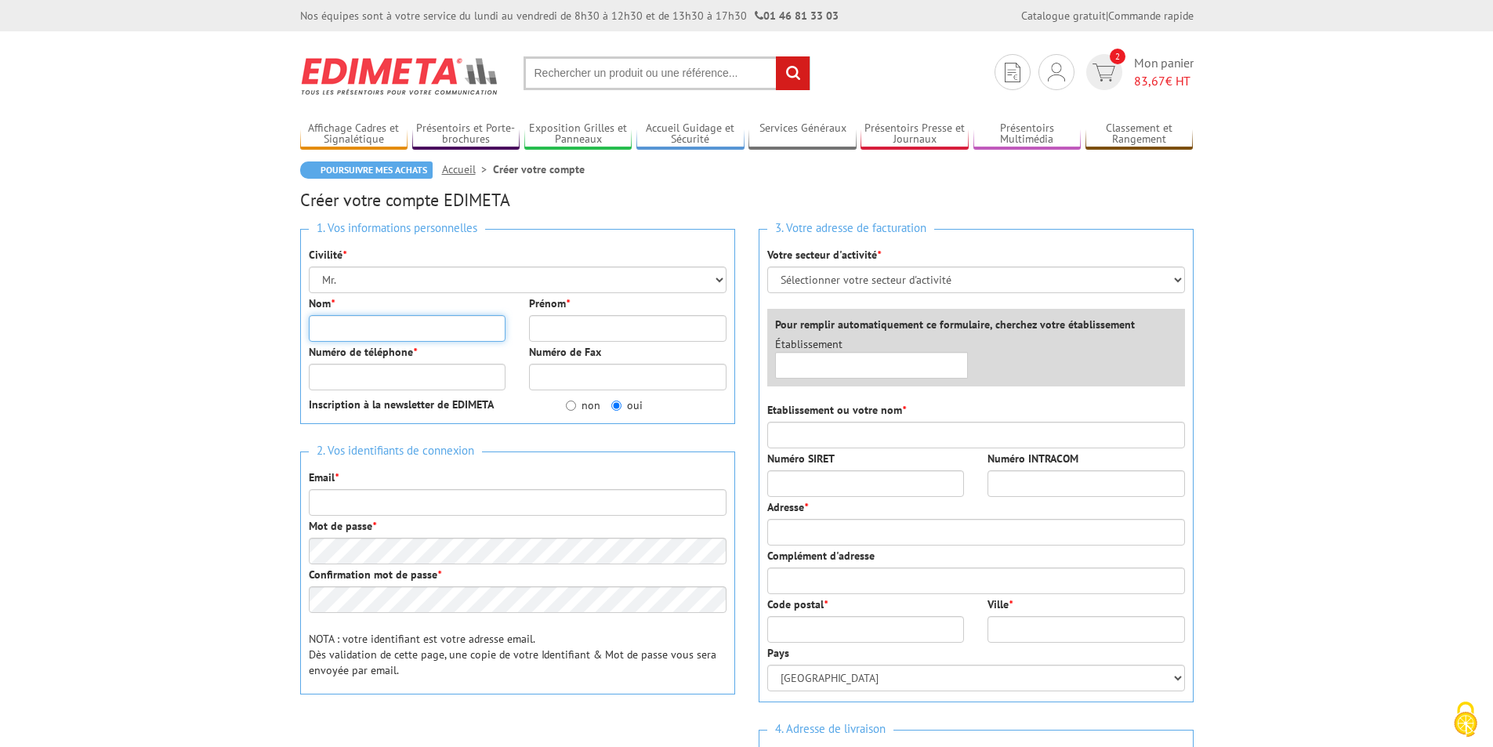
click at [371, 331] on input "Nom *" at bounding box center [407, 328] width 197 height 27
type input "darexy"
type input "david"
type input "0661574304"
type input "contact@monptitcrush.fr"
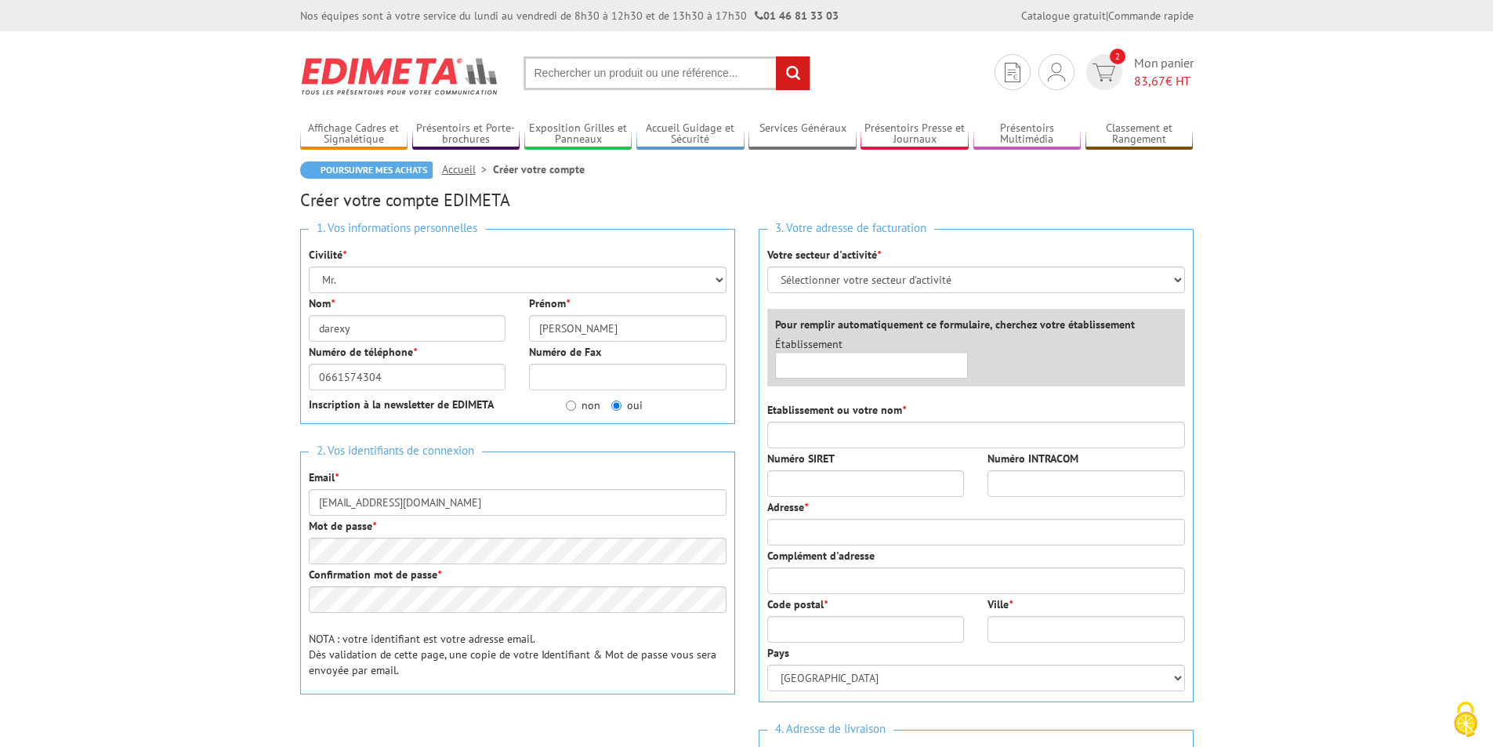
type input "Mon ptit crush"
type input "19 rue rabelais"
type input "86000"
type input "POITIERS"
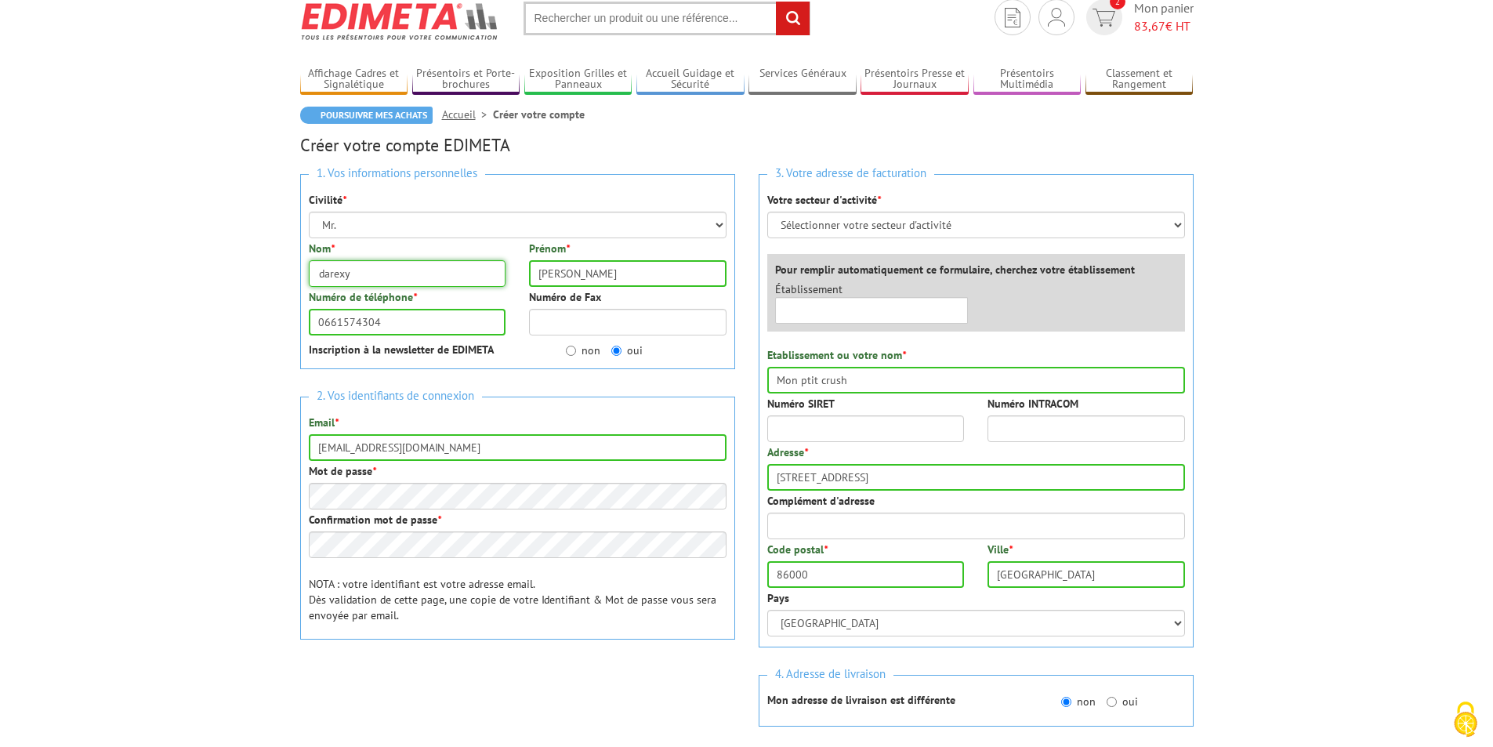
scroll to position [157, 0]
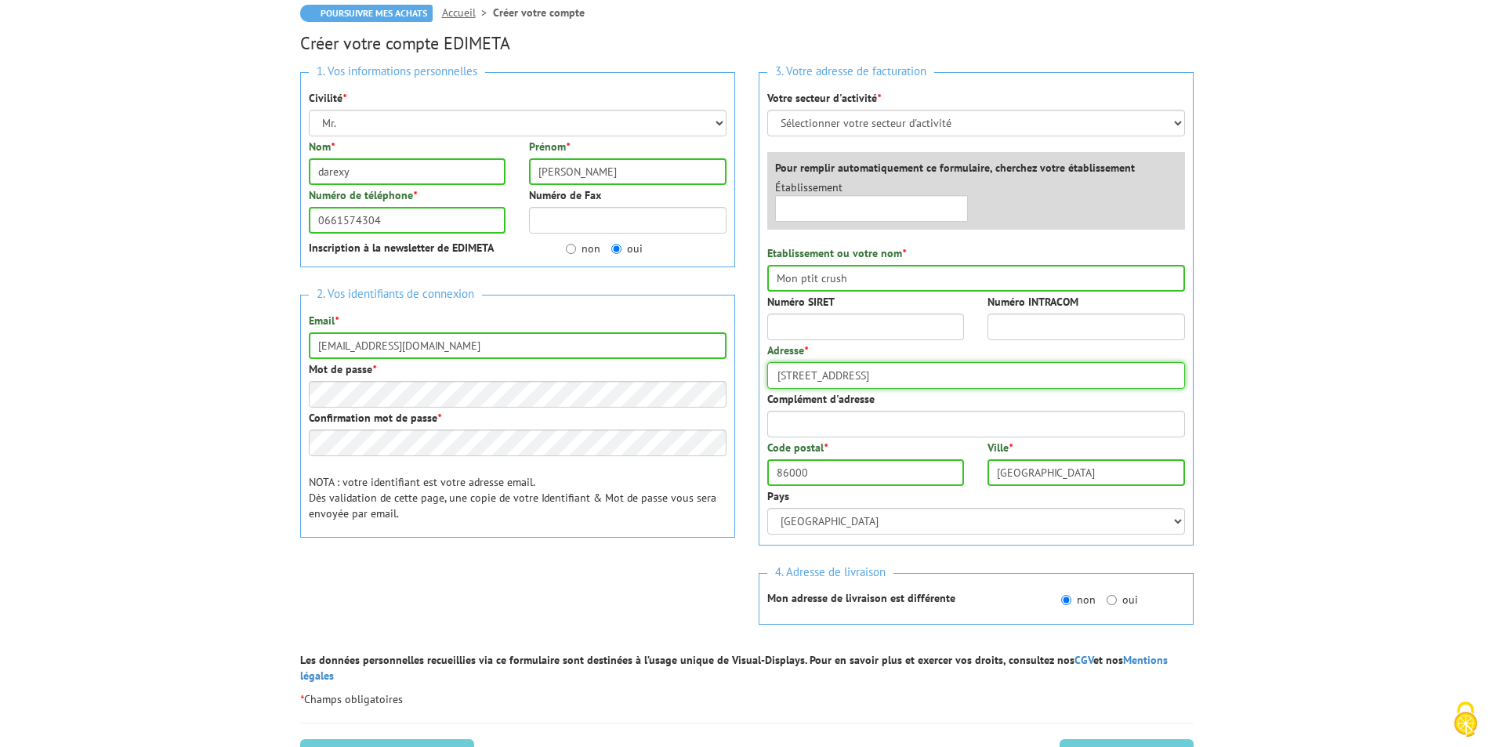
drag, startPoint x: 878, startPoint y: 378, endPoint x: 721, endPoint y: 376, distance: 156.7
click at [721, 376] on div "1. Vos informations personnelles Civilité * Mr. Mme. Mlle. Nom * darexy Prénom …" at bounding box center [746, 356] width 917 height 592
type input "1 route des brousses"
drag, startPoint x: 835, startPoint y: 472, endPoint x: 740, endPoint y: 465, distance: 95.0
click at [740, 465] on div "1. Vos informations personnelles Civilité * Mr. Mme. Mlle. Nom * darexy Prénom …" at bounding box center [746, 356] width 917 height 592
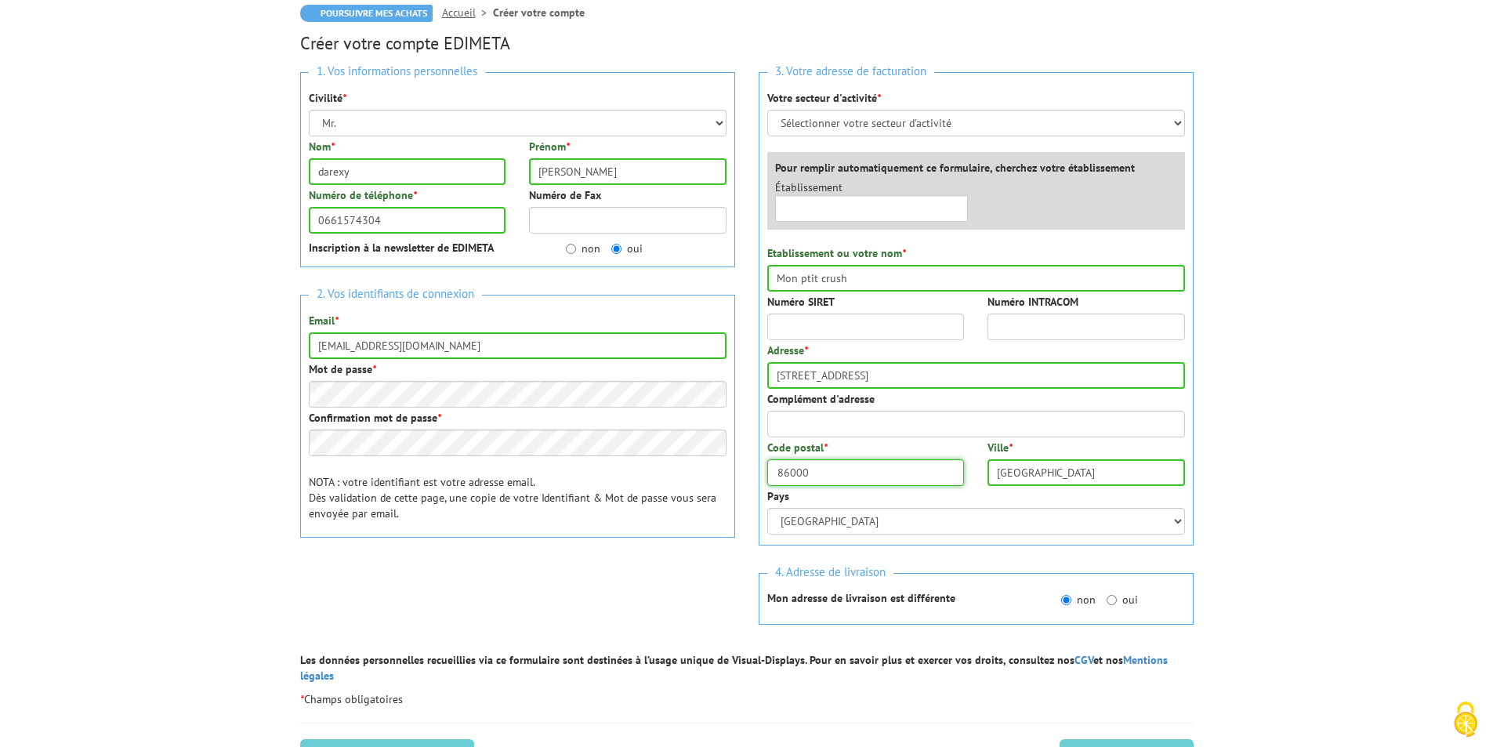
type input "16220"
drag, startPoint x: 1069, startPoint y: 470, endPoint x: 961, endPoint y: 473, distance: 108.2
click at [961, 473] on div "Code postal * 16220 Ville * POITIERS" at bounding box center [975, 464] width 441 height 49
type input "Montbron"
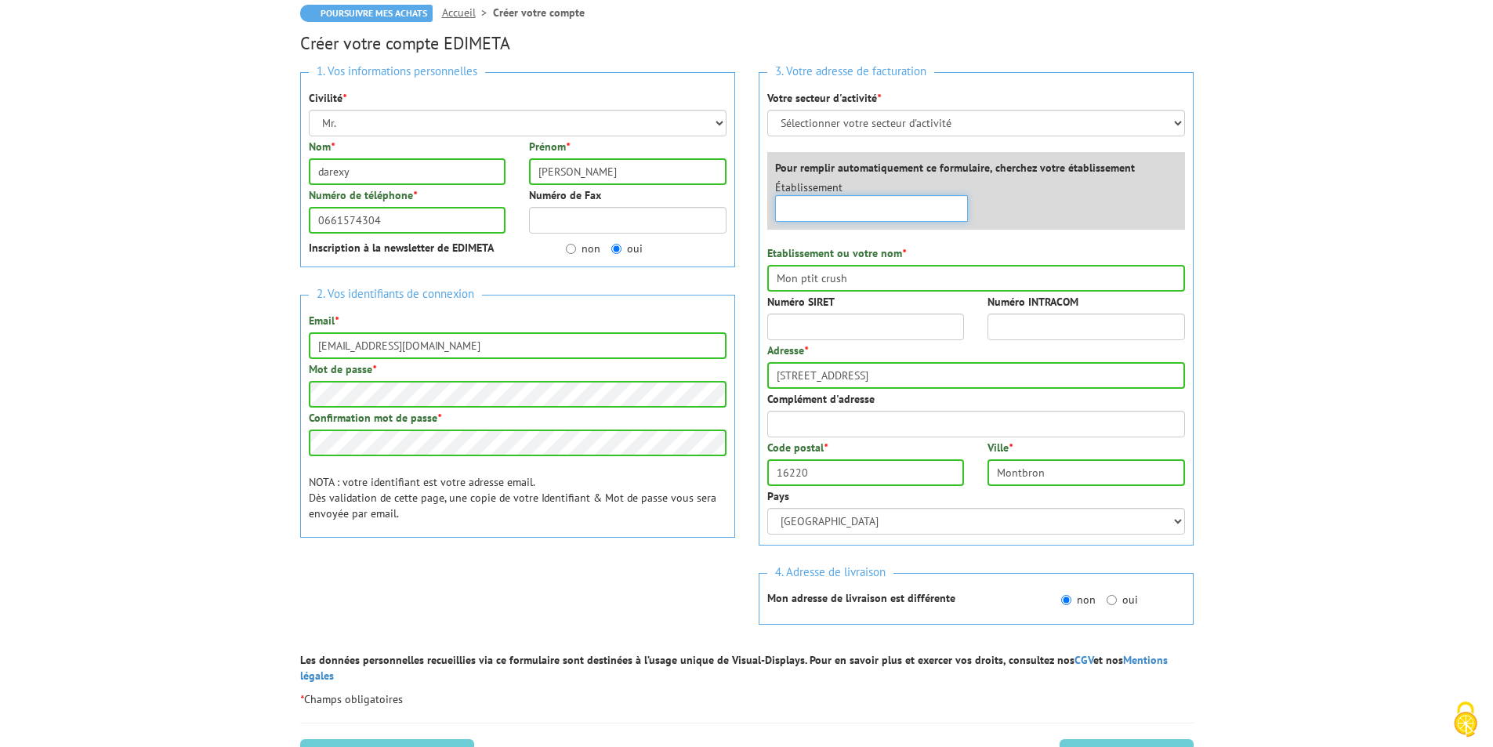
click at [937, 208] on input "text" at bounding box center [872, 208] width 194 height 27
type input "MON PTIT CRUSH"
click at [1272, 242] on body "Nos équipes sont à votre service du lundi au vendredi de 8h30 à 12h30 et de 13h…" at bounding box center [746, 498] width 1493 height 1311
click at [914, 119] on select "Sélectionner votre secteur d'activité Administrations et collectivités Magasins…" at bounding box center [976, 123] width 418 height 27
select select "878"
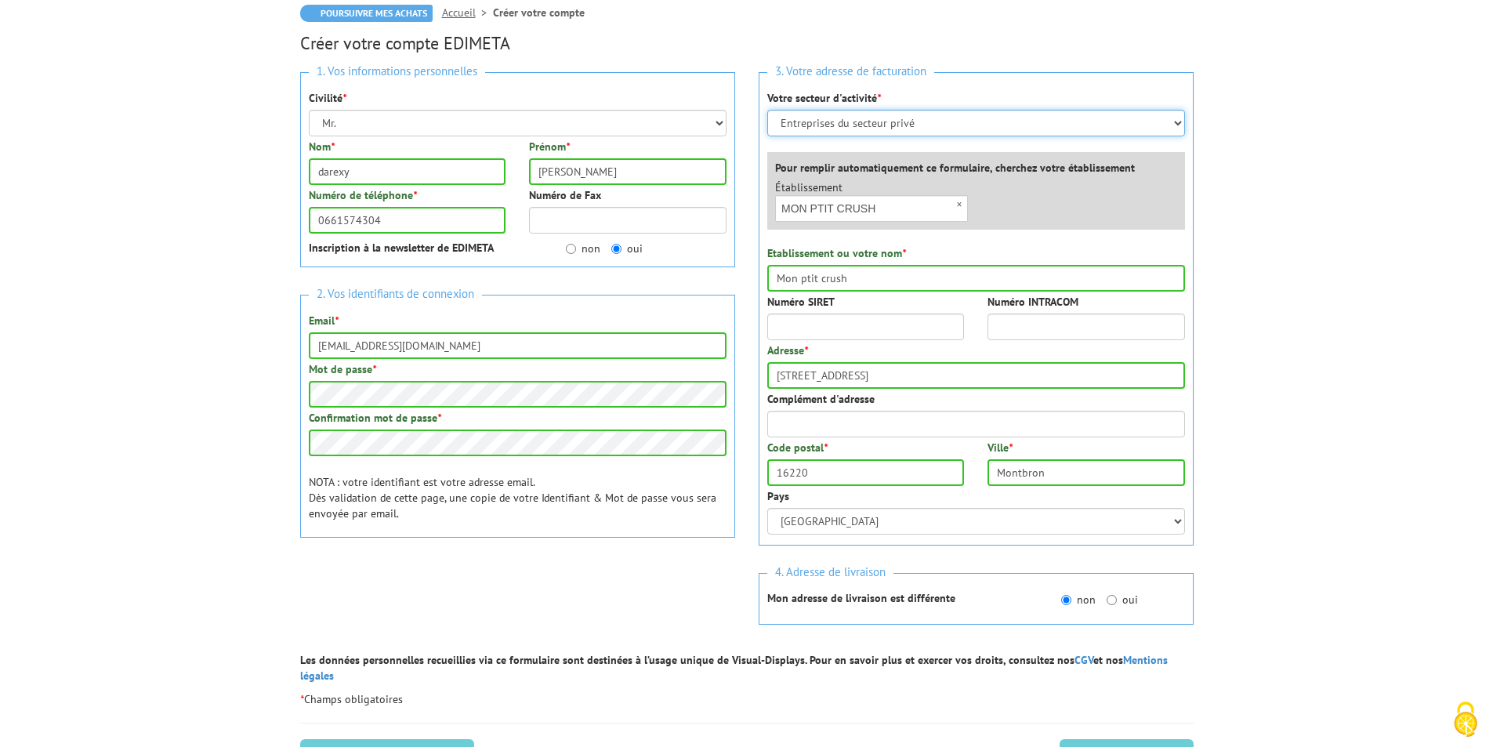
click at [767, 110] on select "Sélectionner votre secteur d'activité Administrations et collectivités Magasins…" at bounding box center [976, 123] width 418 height 27
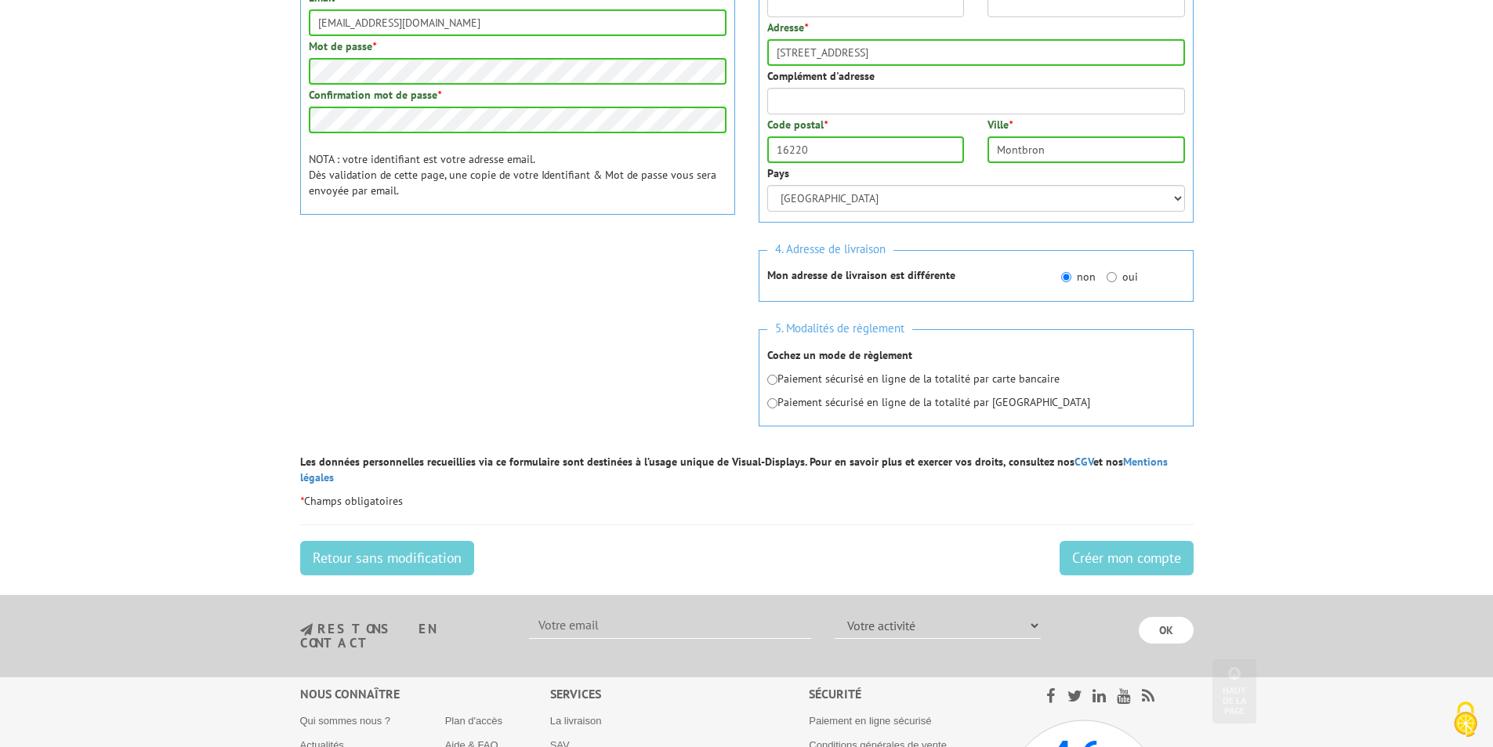
scroll to position [548, 0]
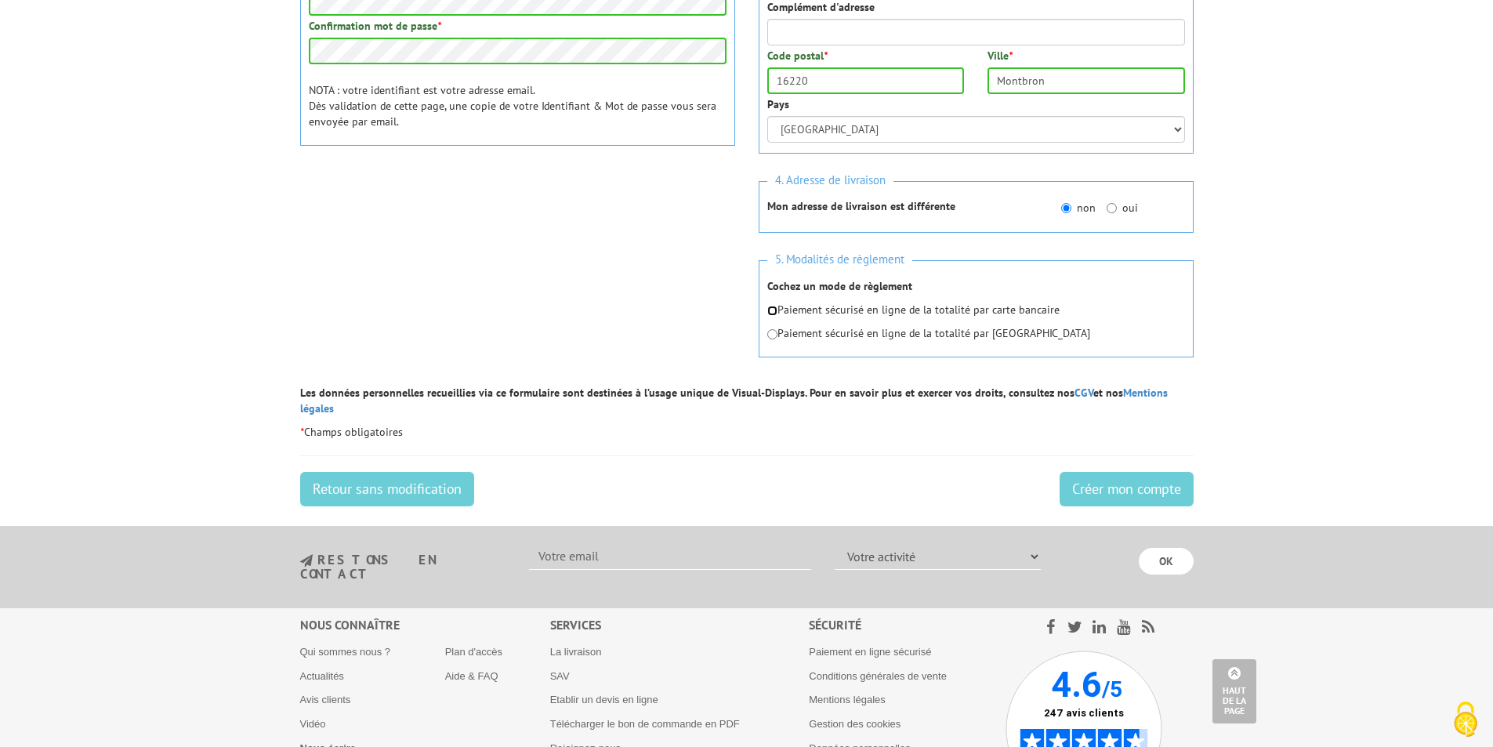
click at [769, 307] on input "radio" at bounding box center [772, 311] width 10 height 10
radio input "true"
click at [1125, 472] on input "Créer mon compte" at bounding box center [1126, 489] width 134 height 34
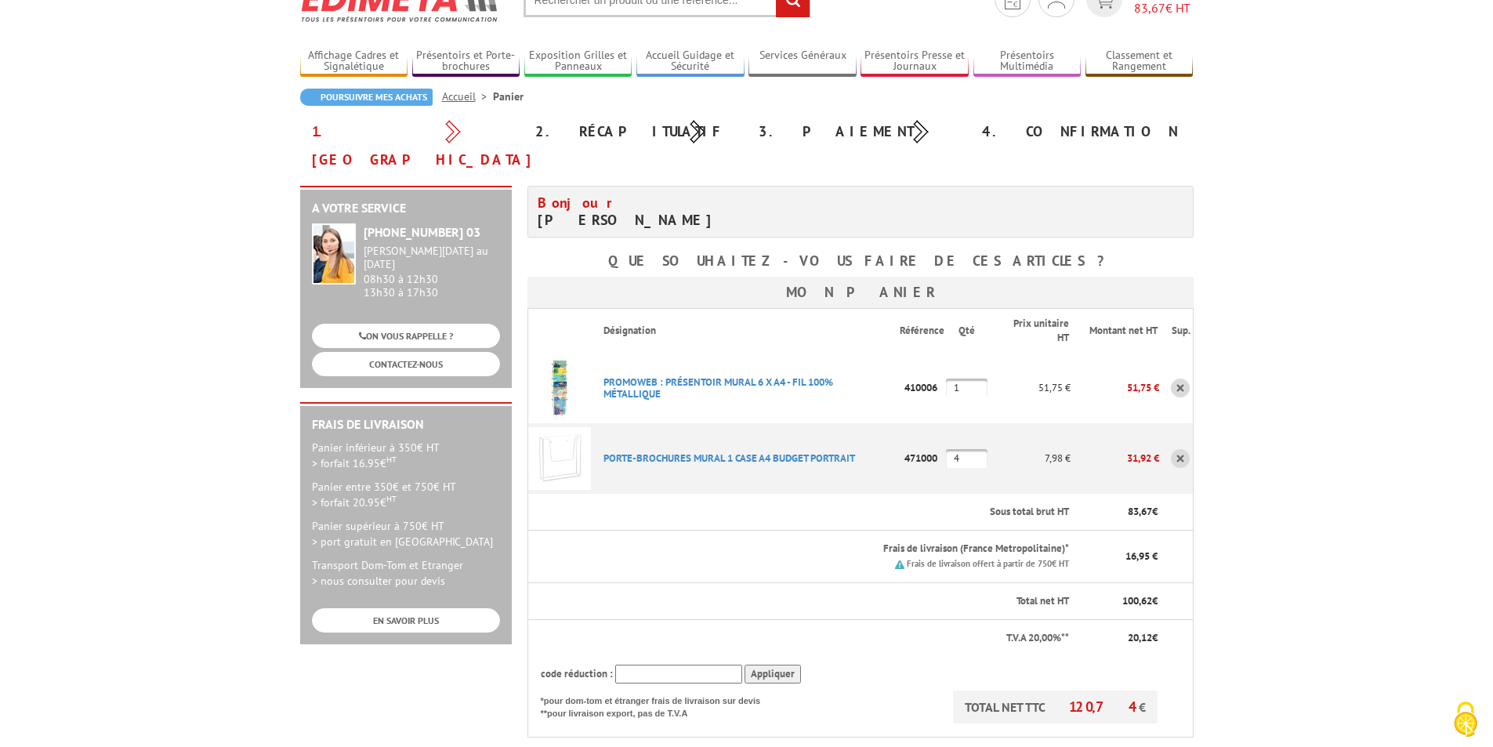
scroll to position [313, 0]
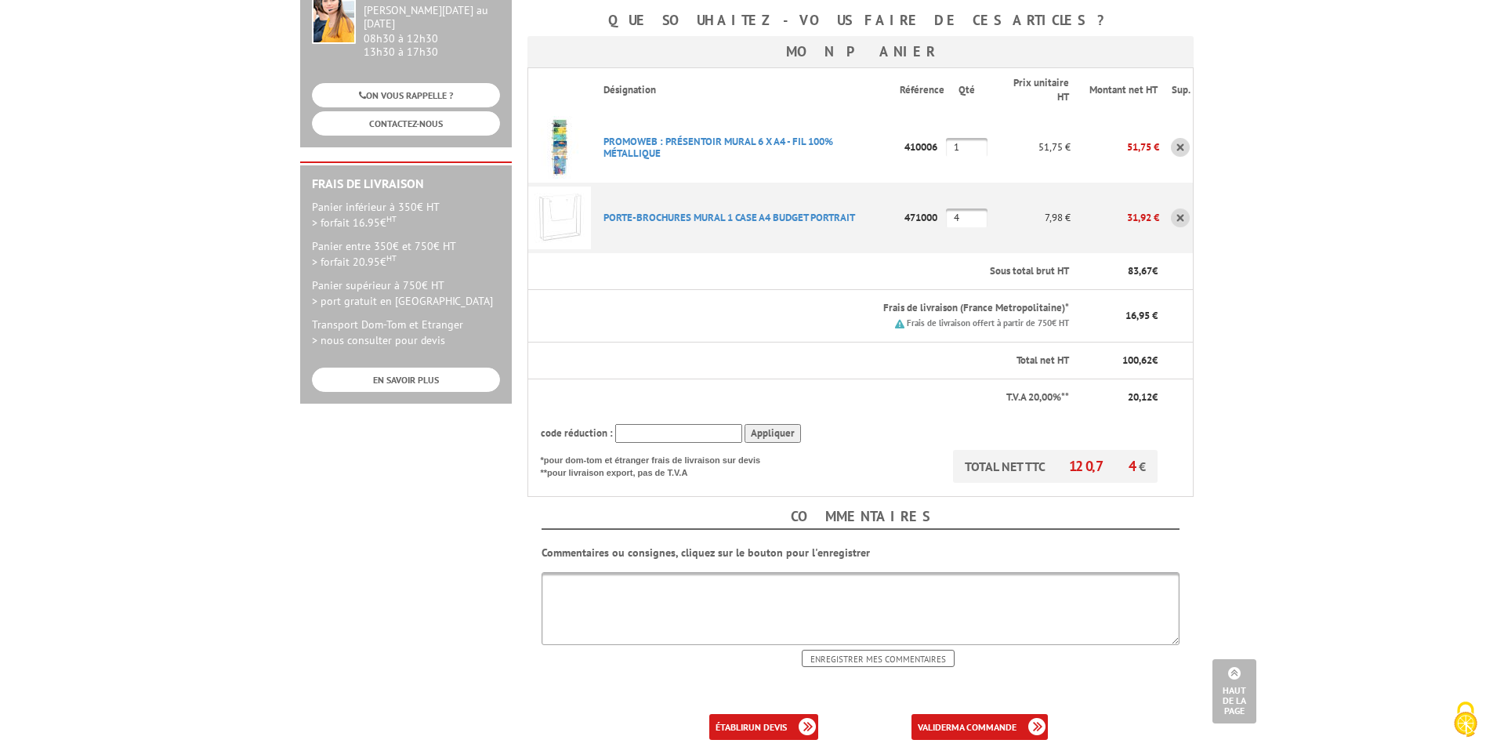
click at [750, 572] on textarea at bounding box center [860, 608] width 638 height 73
type textarea "appelez 10 minutes avant d'arriver"
click at [1187, 500] on div "Commentaires Commentaires ou consignes, cliquez sur le bouton pour l'enregistre…" at bounding box center [860, 580] width 666 height 166
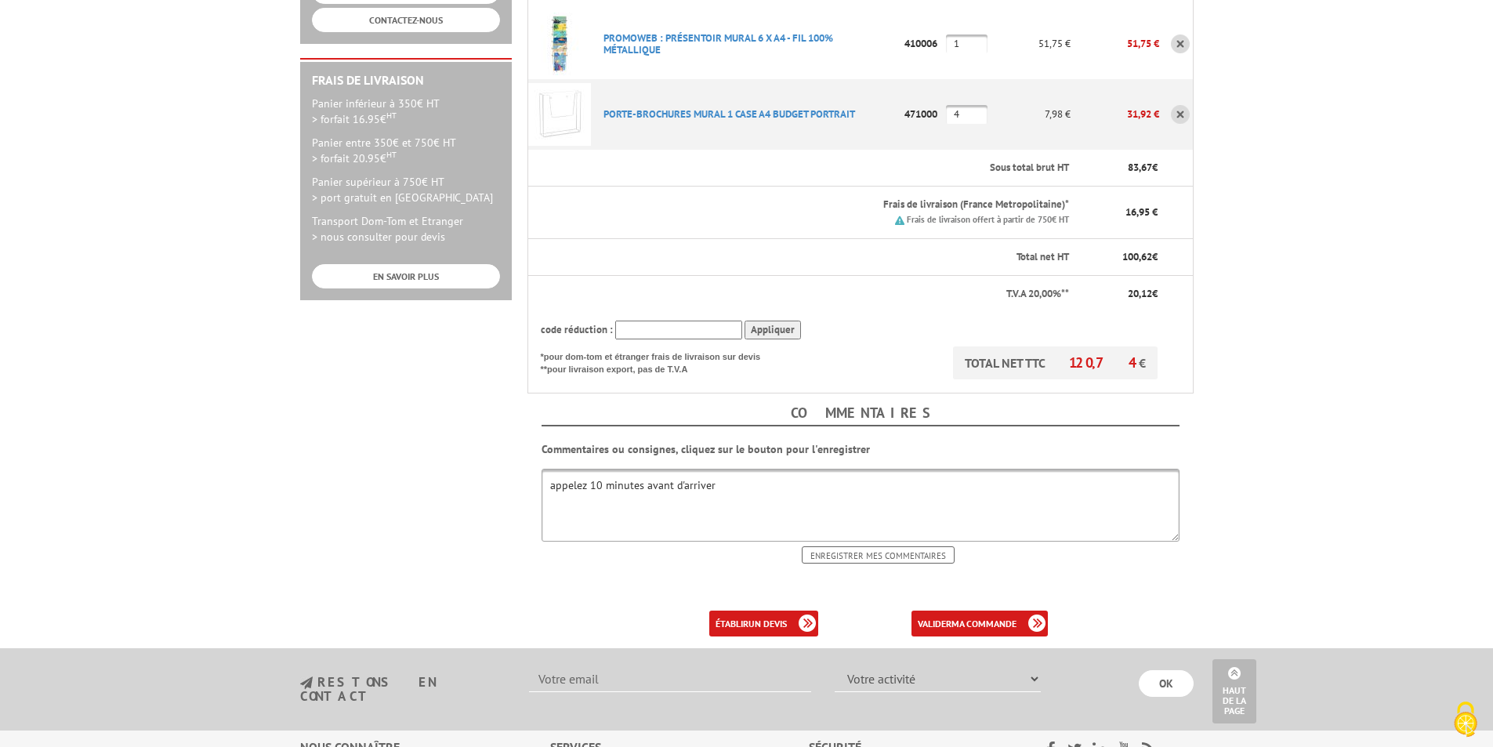
scroll to position [470, 0]
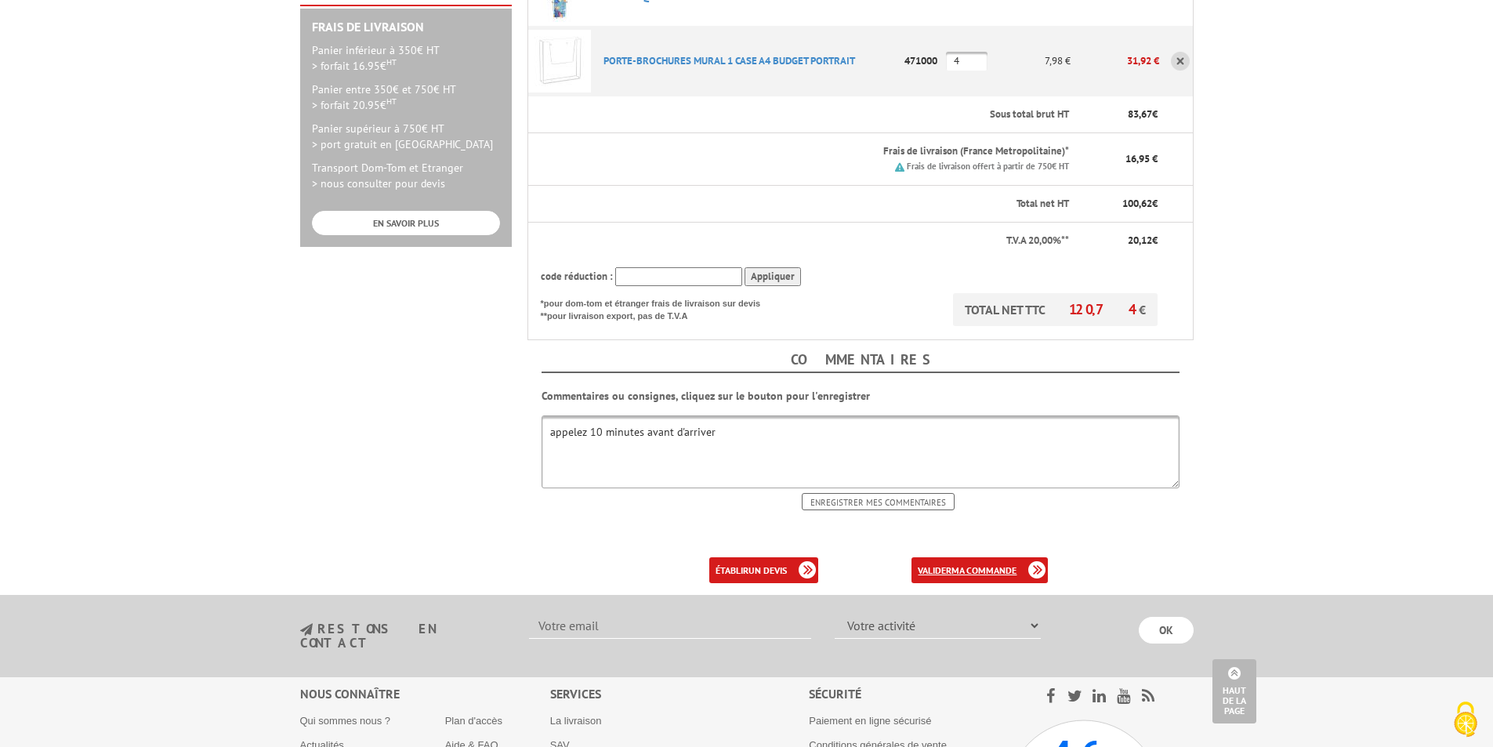
click at [979, 564] on b "ma commande" at bounding box center [983, 570] width 65 height 12
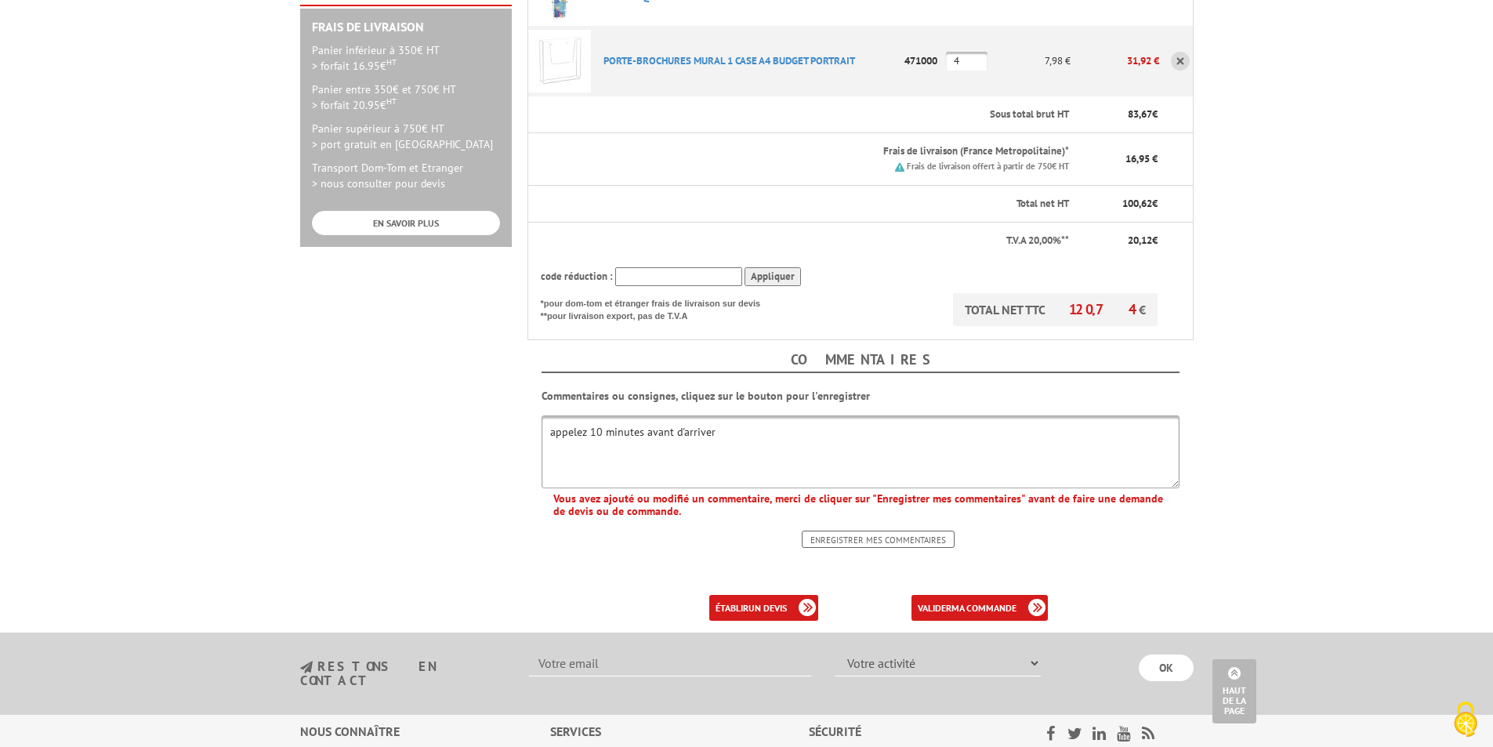
click at [878, 530] on input "Enregistrer mes commentaires" at bounding box center [878, 538] width 153 height 17
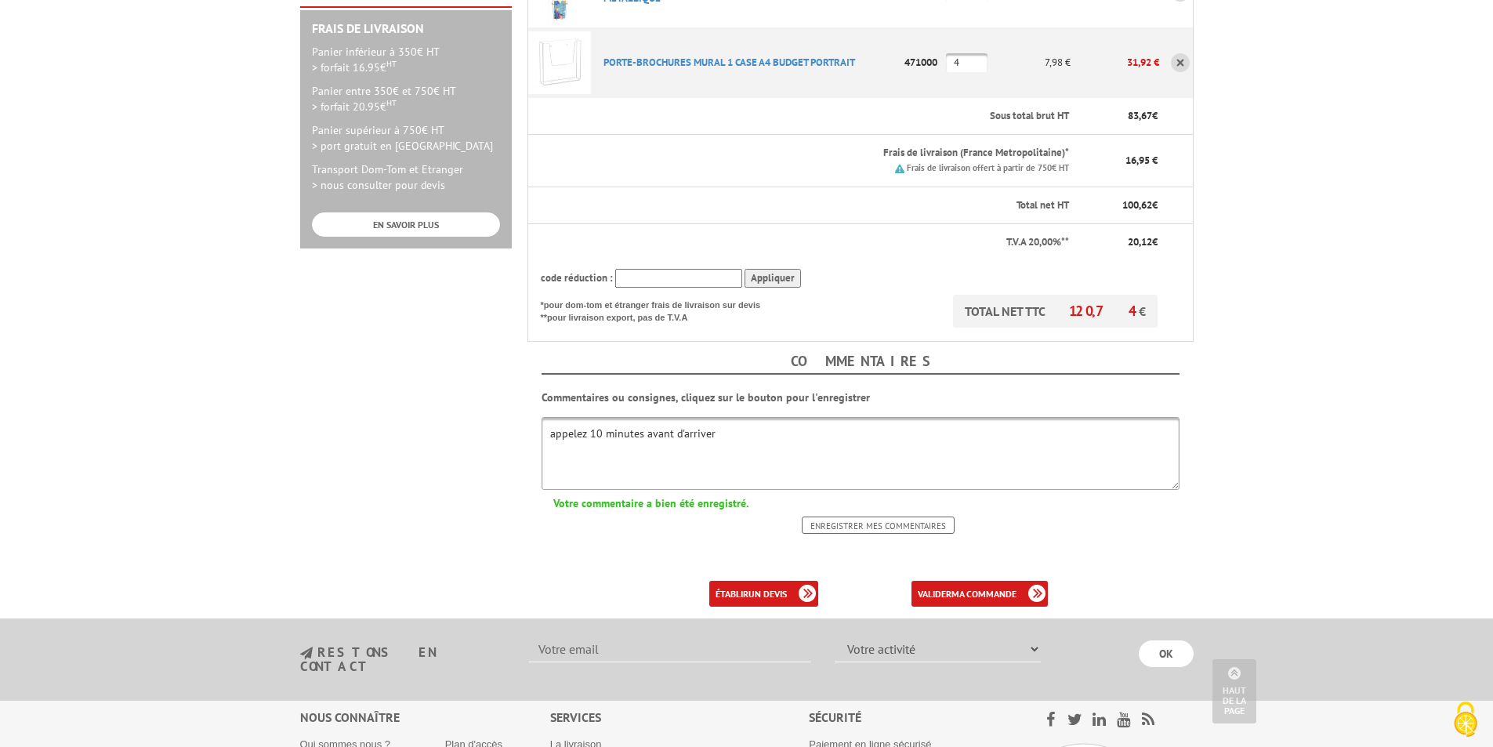
scroll to position [470, 0]
click at [965, 586] on b "ma commande" at bounding box center [983, 592] width 65 height 12
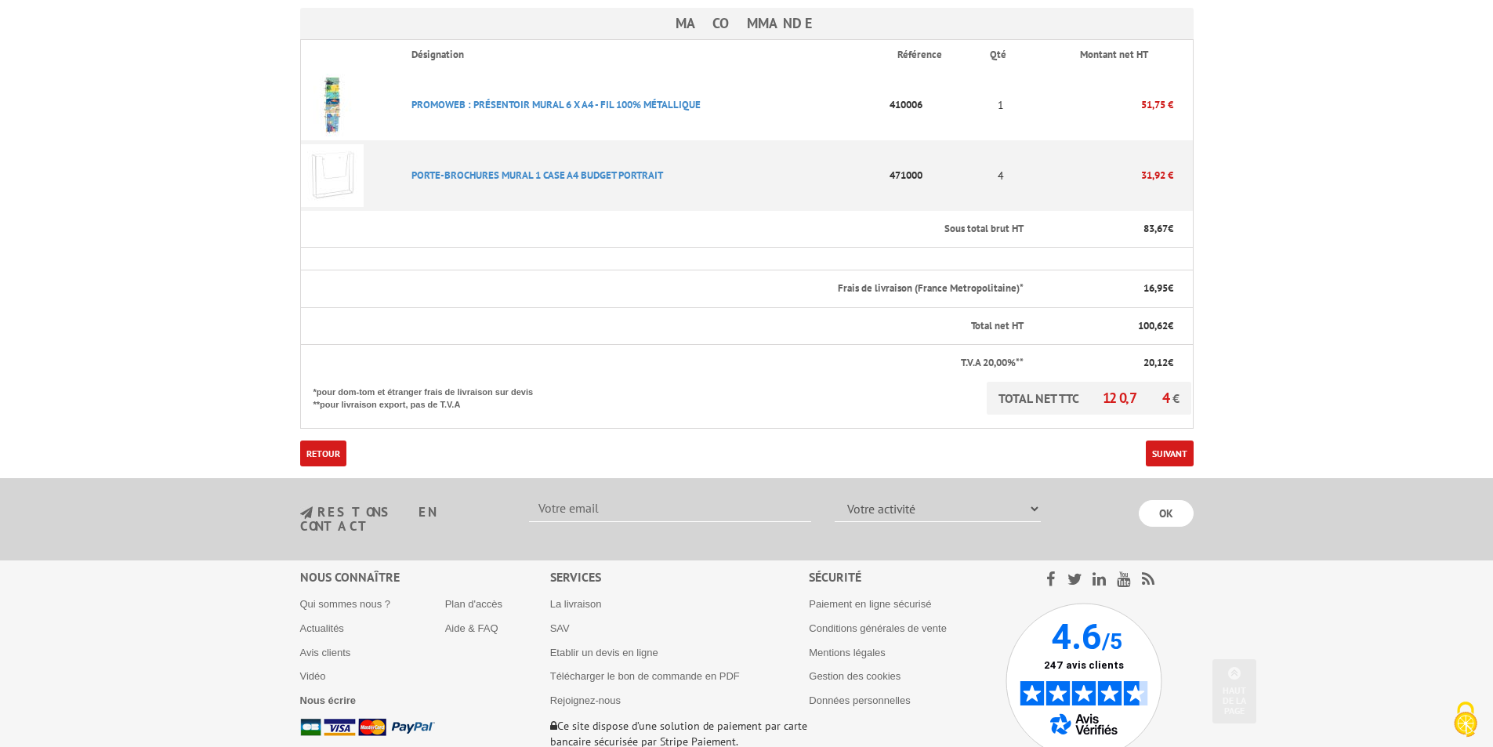
scroll to position [458, 0]
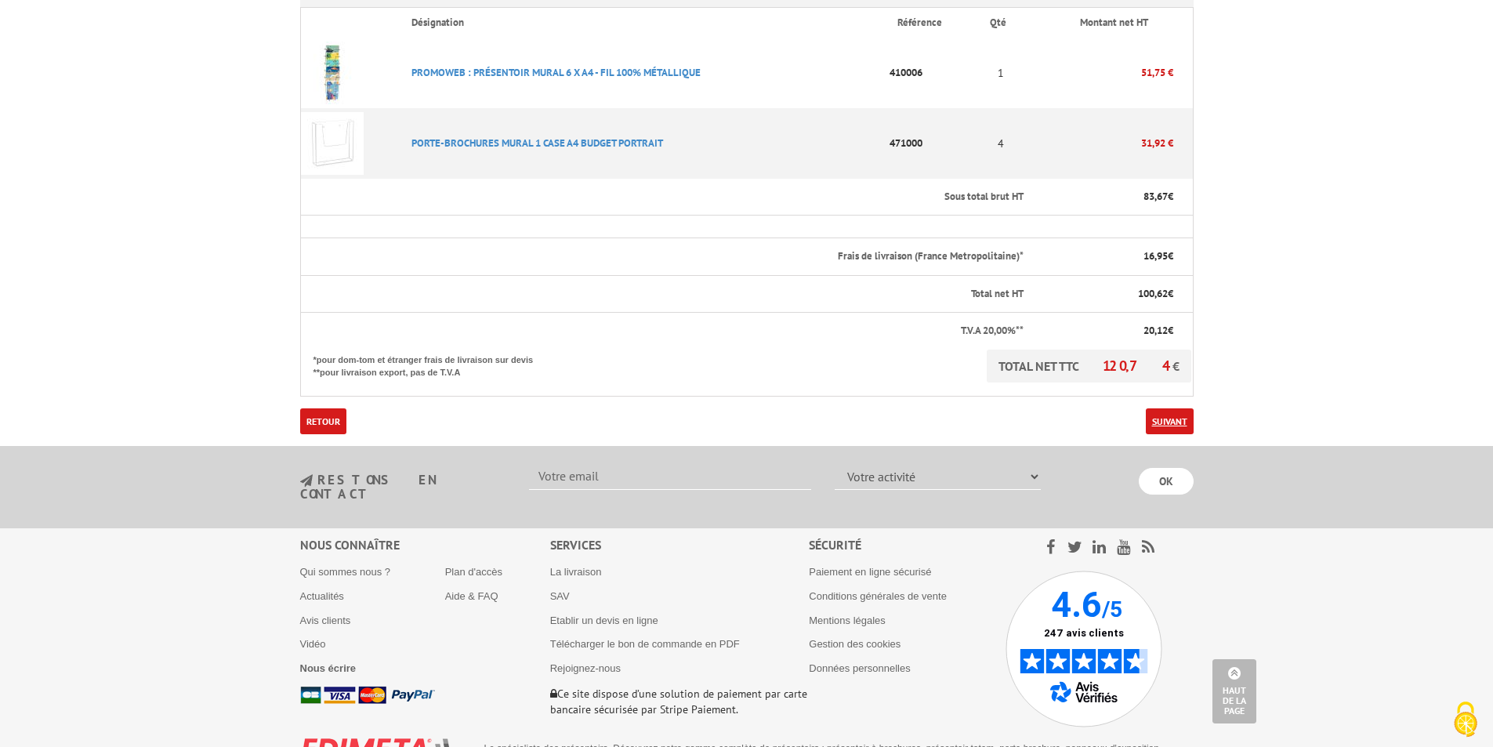
click at [1163, 408] on link "Suivant" at bounding box center [1169, 421] width 48 height 26
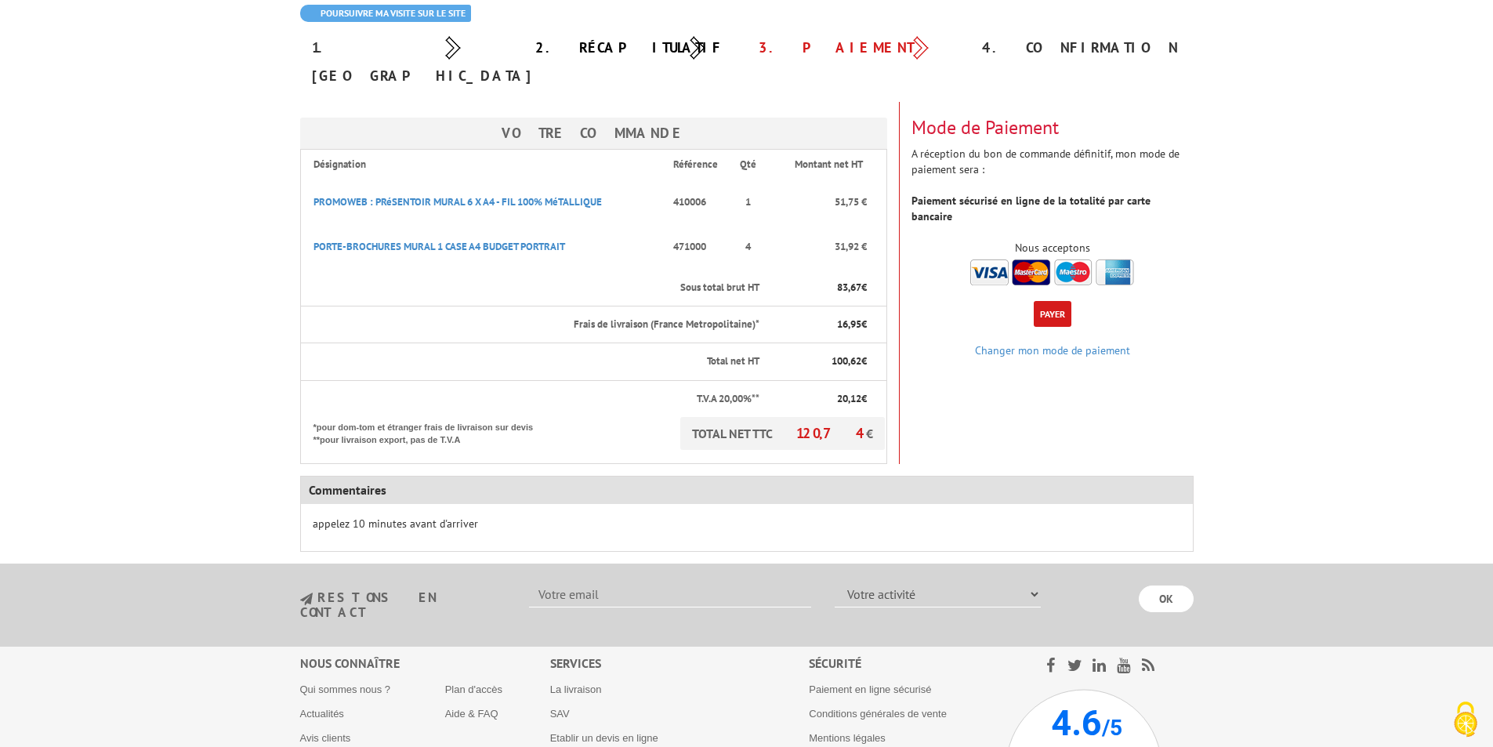
scroll to position [235, 0]
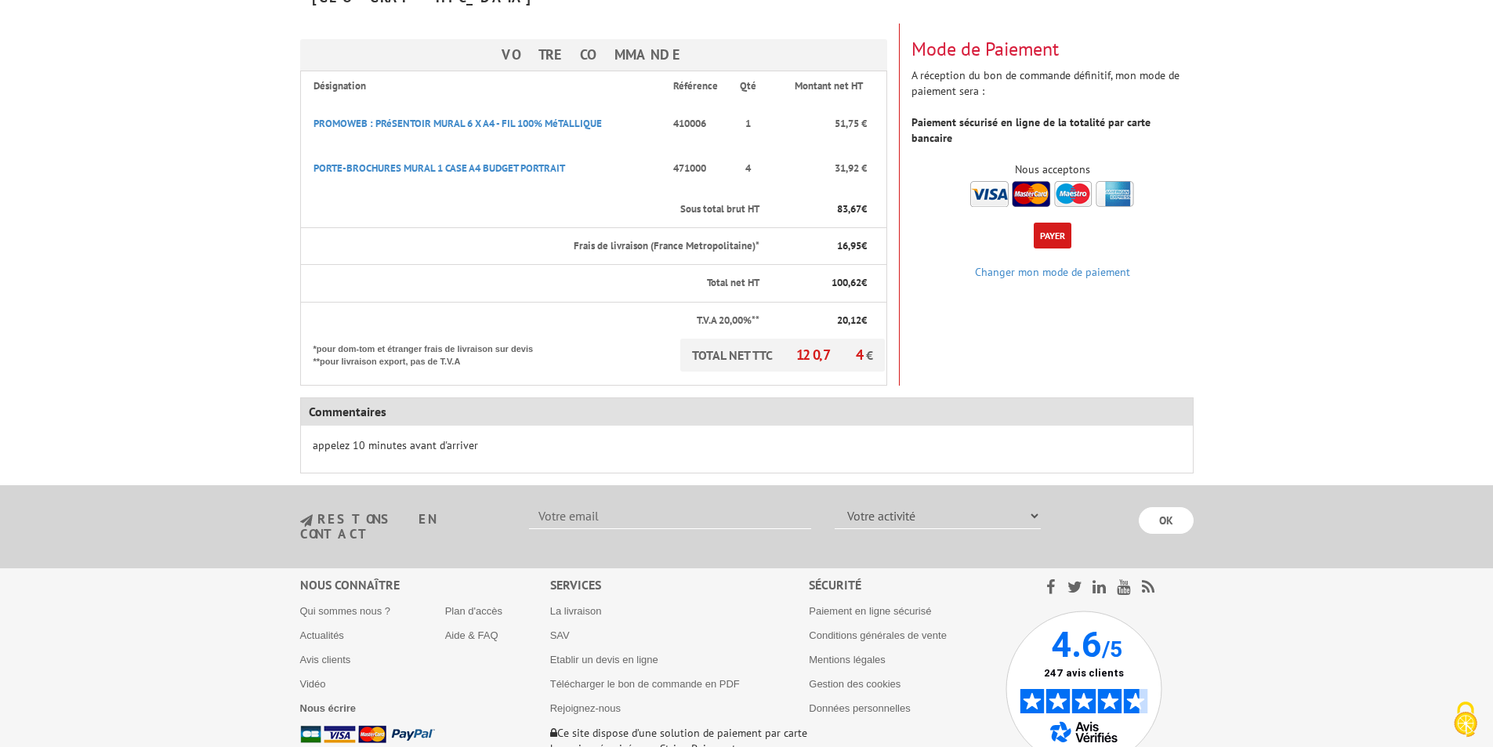
click at [1046, 223] on button "Payer" at bounding box center [1052, 236] width 38 height 26
